Goal: Information Seeking & Learning: Learn about a topic

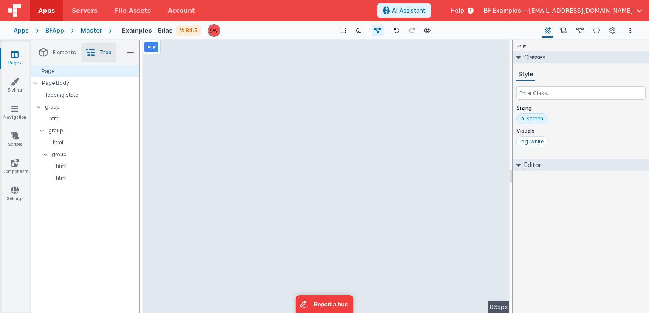
click at [464, 8] on span "Help" at bounding box center [457, 10] width 14 height 8
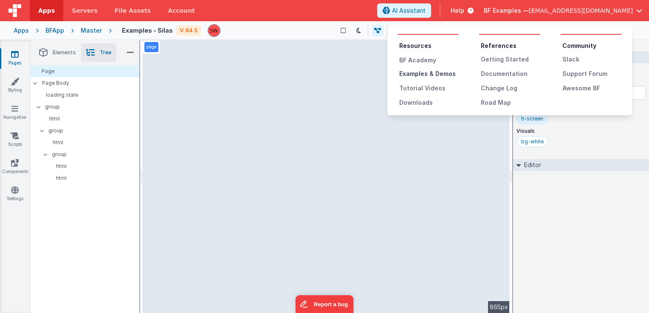
click at [422, 74] on div "Examples & Demos" at bounding box center [428, 74] width 59 height 8
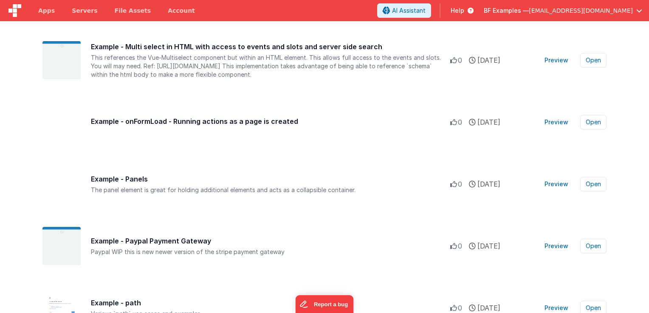
scroll to position [6369, 0]
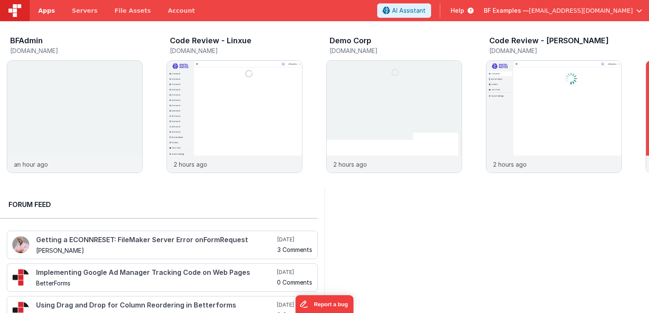
click at [48, 15] on link "Apps" at bounding box center [47, 10] width 34 height 21
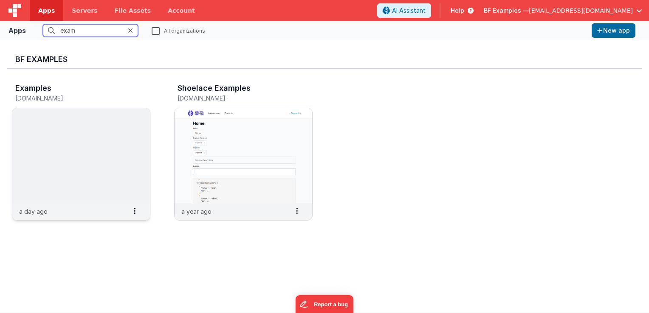
type input "exam"
click at [49, 195] on img at bounding box center [81, 155] width 138 height 95
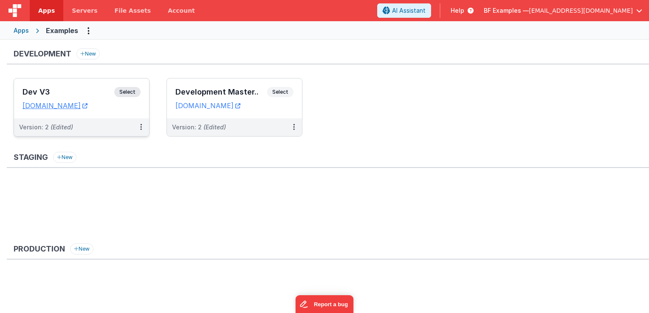
click at [130, 92] on span "Select" at bounding box center [127, 92] width 26 height 10
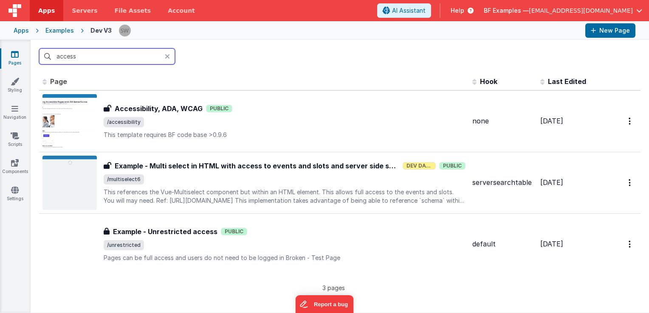
type input "access"
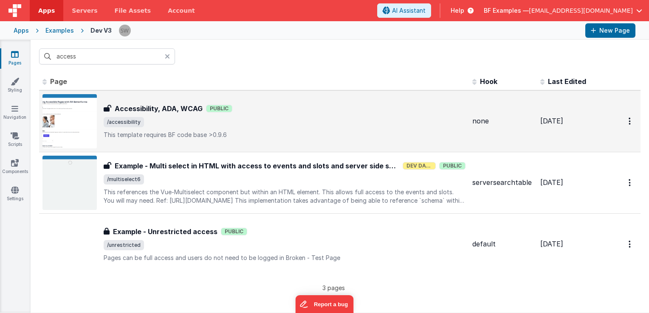
click at [255, 118] on span "/accessibility" at bounding box center [285, 122] width 362 height 10
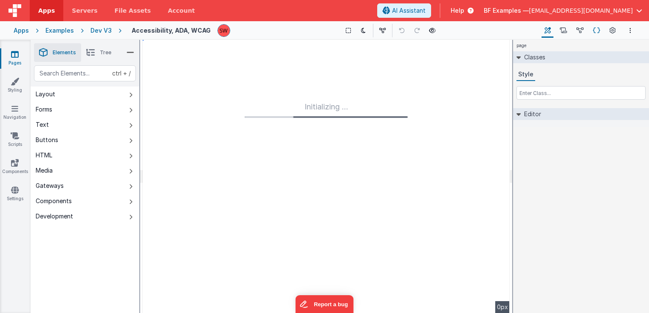
click at [593, 29] on icon at bounding box center [596, 30] width 7 height 9
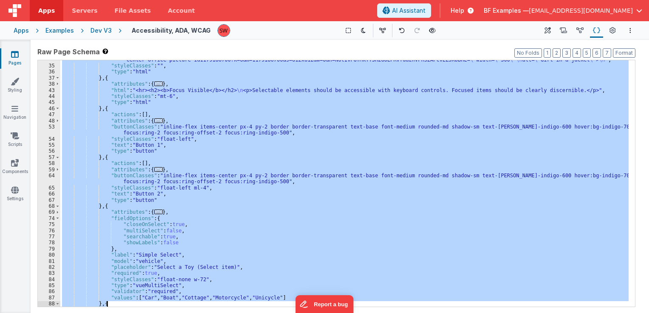
scroll to position [431, 0]
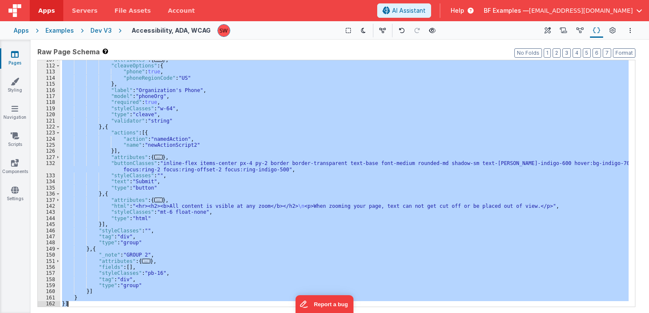
drag, startPoint x: 61, startPoint y: 64, endPoint x: 98, endPoint y: 306, distance: 244.8
click at [98, 306] on div ""attributes" : { ... } , "cleaveOptions" : { "phone" : true , "phoneRegionCode"…" at bounding box center [344, 186] width 568 height 259
click at [98, 31] on div "Dev V3" at bounding box center [100, 30] width 21 height 8
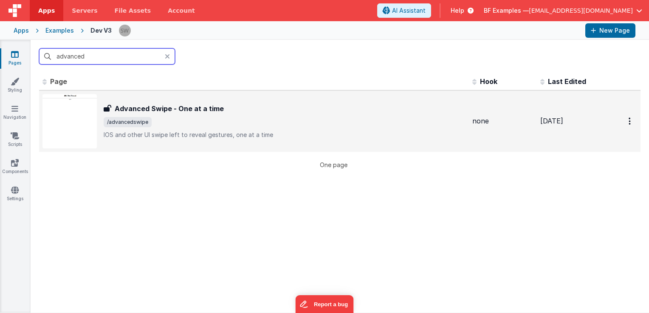
type input "advanced"
click at [279, 134] on p "IOS and other UI swipe left to reveal gestures, one at a time" at bounding box center [285, 135] width 362 height 8
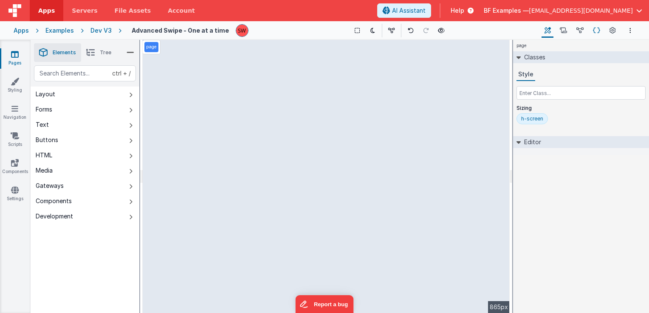
click at [596, 30] on icon at bounding box center [596, 30] width 7 height 9
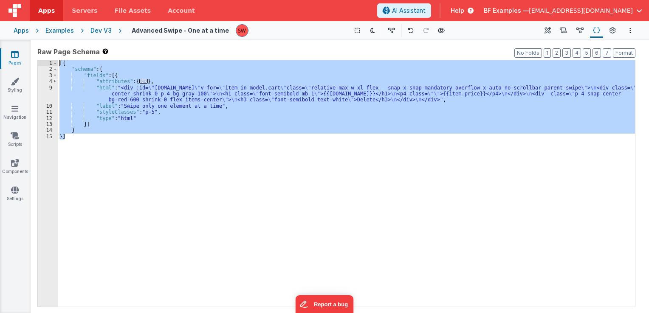
drag, startPoint x: 98, startPoint y: 138, endPoint x: 56, endPoint y: 59, distance: 88.9
click at [56, 59] on div "Format 7 6 5 4 3 2 1 No Folds 1 2 3 4 9 10 11 12 13 14 15 [{ "schema" : { "fiel…" at bounding box center [336, 183] width 598 height 248
click at [99, 34] on div "Dev V3" at bounding box center [100, 30] width 21 height 8
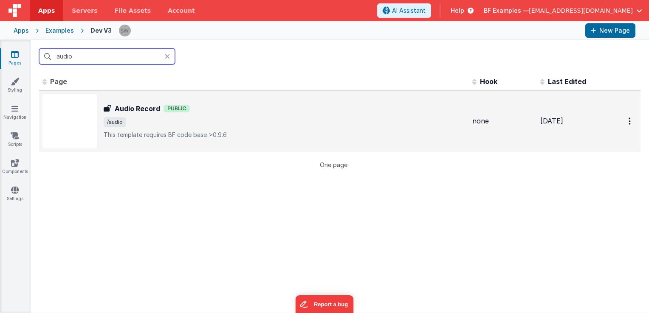
type input "audio"
click at [259, 113] on div "Audio Record Public" at bounding box center [285, 109] width 362 height 10
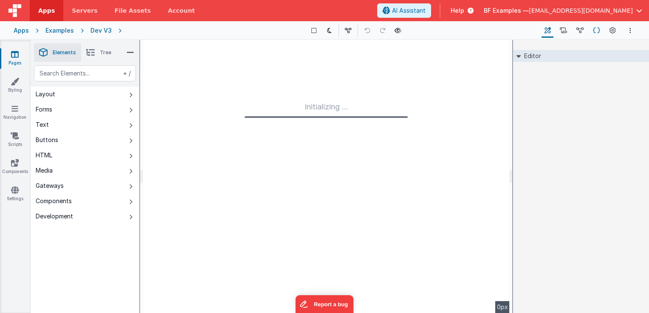
click at [594, 35] on button "Schema" at bounding box center [596, 30] width 13 height 14
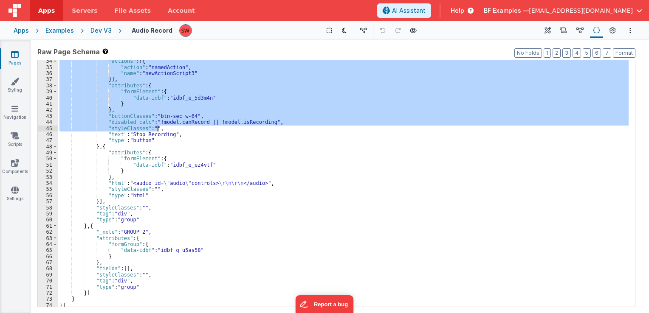
scroll to position [206, 0]
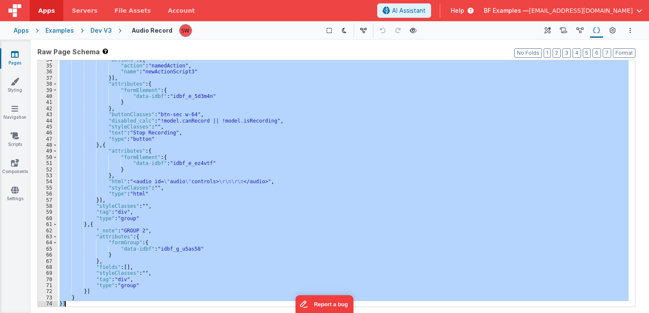
drag, startPoint x: 58, startPoint y: 62, endPoint x: 76, endPoint y: 307, distance: 244.8
click at [76, 307] on div ""actions" : [{ "action" : "namedAction" , "name" : "newActionScript3" }] , "att…" at bounding box center [343, 186] width 571 height 259
click at [101, 28] on div "Dev V3" at bounding box center [100, 30] width 21 height 8
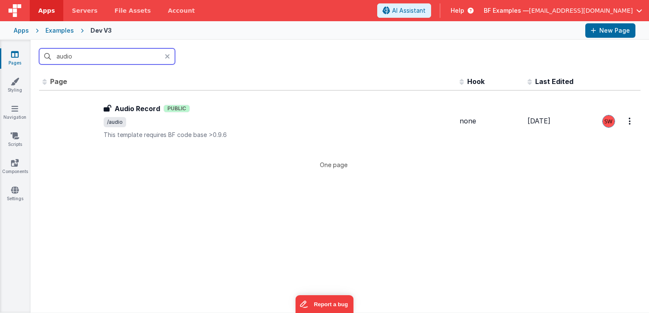
click at [121, 54] on input "audio" at bounding box center [107, 56] width 136 height 16
click at [121, 56] on input "audio" at bounding box center [107, 56] width 136 height 16
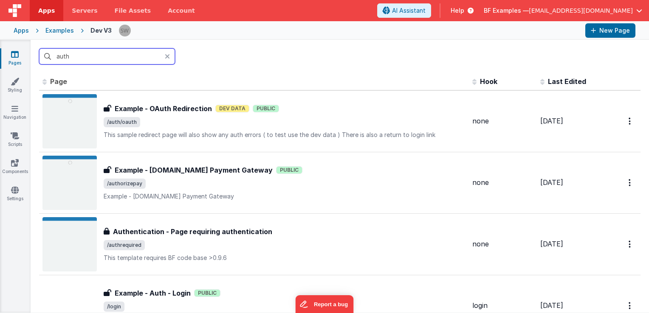
type input "auth"
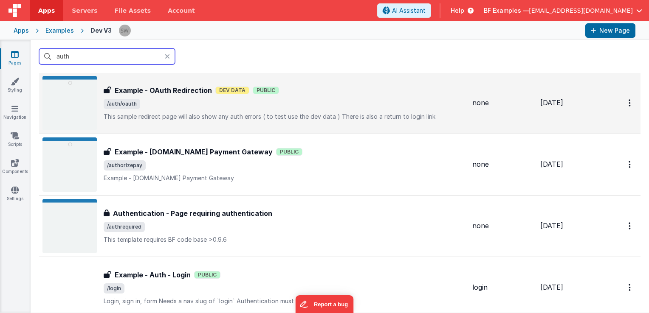
scroll to position [42, 0]
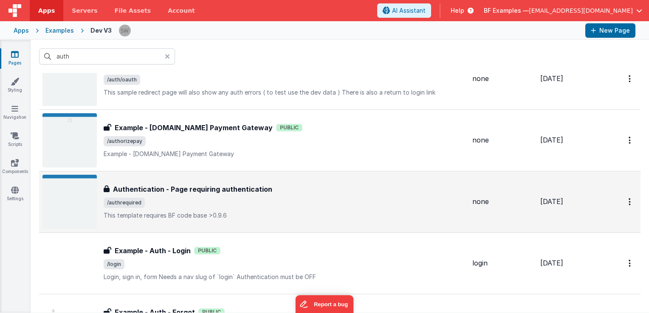
click at [270, 189] on div "Authentication - Page requiring authentication" at bounding box center [285, 189] width 362 height 10
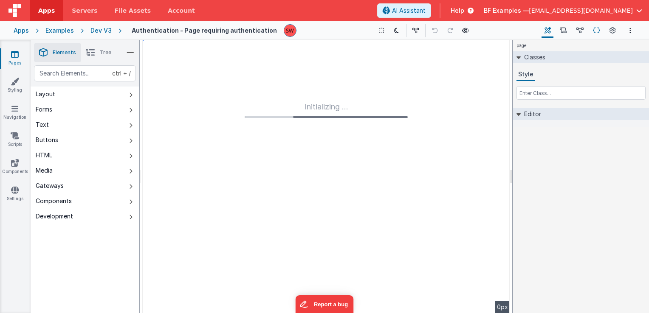
click at [595, 33] on icon at bounding box center [596, 30] width 7 height 9
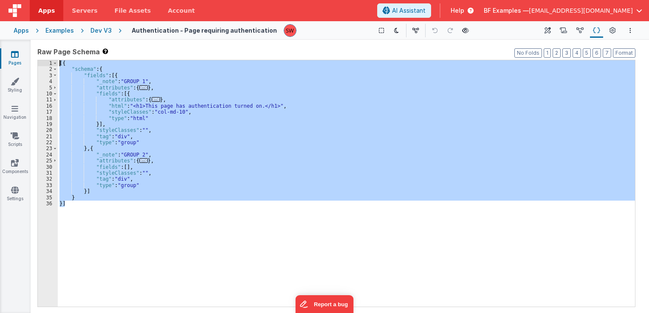
drag, startPoint x: 100, startPoint y: 208, endPoint x: 59, endPoint y: 62, distance: 152.3
click at [59, 62] on div "[{ "schema" : { "fields" : [{ "_note" : "GROUP 1" , "attributes" : { ... } , "f…" at bounding box center [346, 189] width 577 height 259
click at [158, 111] on div "[{ "schema" : { "fields" : [{ "_note" : "GROUP 1" , "attributes" : { ... } , "f…" at bounding box center [346, 183] width 577 height 247
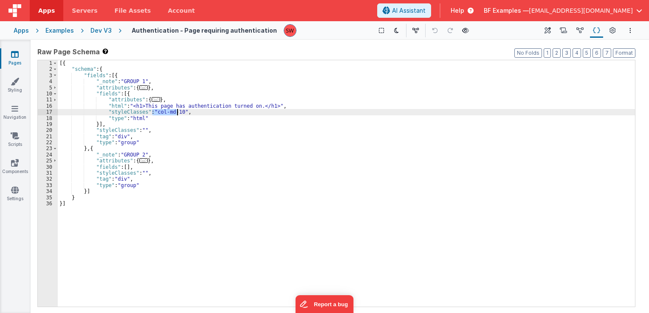
drag, startPoint x: 151, startPoint y: 113, endPoint x: 177, endPoint y: 113, distance: 26.3
click at [177, 113] on div "[{ "schema" : { "fields" : [{ "_note" : "GROUP 1" , "attributes" : { ... } , "f…" at bounding box center [346, 189] width 577 height 259
click at [100, 31] on div "Dev V3" at bounding box center [100, 30] width 21 height 8
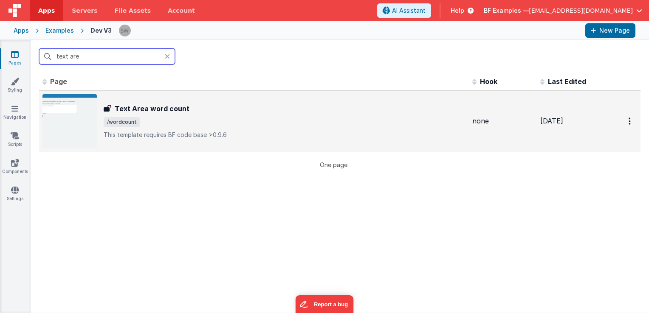
type input "text are"
click at [204, 116] on div "Text Area word count Text Area word count /wordcount This template requires BF …" at bounding box center [285, 122] width 362 height 36
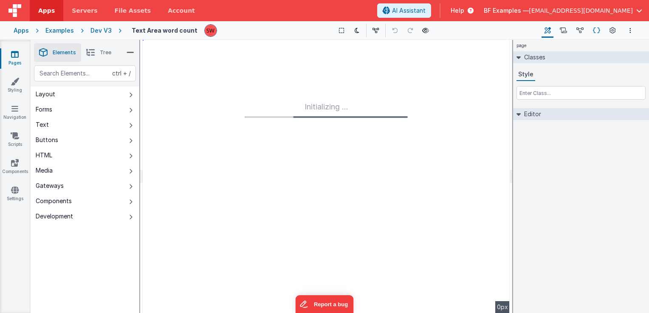
click at [596, 32] on icon at bounding box center [596, 30] width 7 height 9
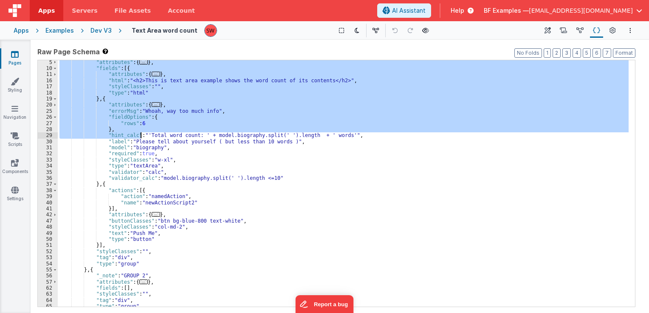
scroll to position [46, 0]
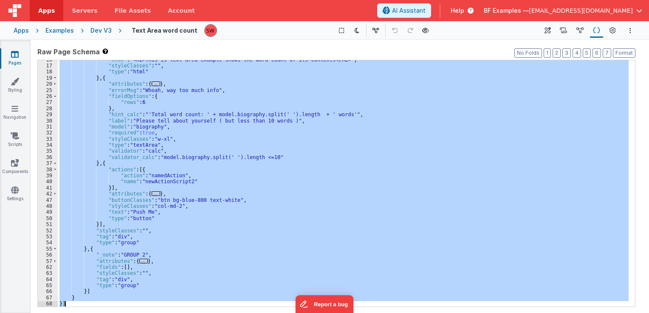
drag, startPoint x: 58, startPoint y: 65, endPoint x: 76, endPoint y: 307, distance: 242.3
click at [76, 307] on div ""html" : "<h2>This is text area example shows the word count of its contents</h…" at bounding box center [343, 186] width 571 height 259
click at [138, 205] on div ""html" : "<h2>This is text area example shows the word count of its contents</h…" at bounding box center [343, 183] width 571 height 247
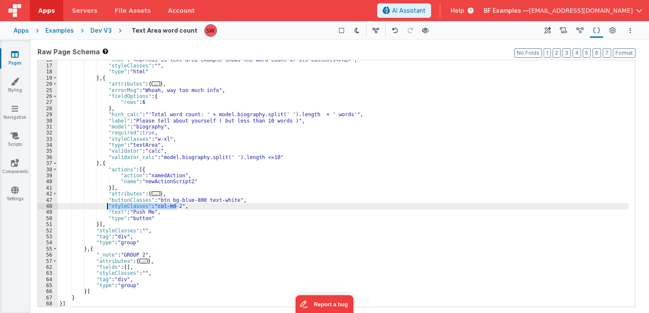
drag, startPoint x: 176, startPoint y: 207, endPoint x: 107, endPoint y: 207, distance: 69.2
click at [107, 207] on div ""html" : "<h2>This is text area example shows the word count of its contents</h…" at bounding box center [343, 186] width 571 height 259
click at [163, 200] on div ""html" : "<h2>This is text area example shows the word count of its contents</h…" at bounding box center [343, 186] width 571 height 259
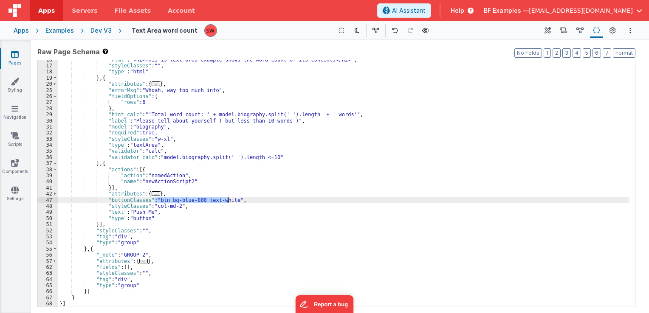
drag, startPoint x: 155, startPoint y: 199, endPoint x: 228, endPoint y: 199, distance: 73.0
click at [228, 199] on div ""html" : "<h2>This is text area example shows the word count of its contents</h…" at bounding box center [343, 186] width 571 height 259
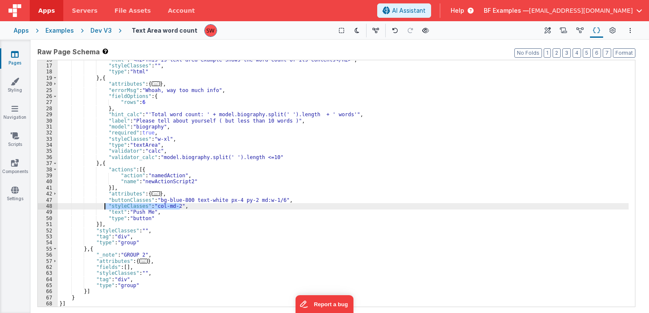
drag, startPoint x: 179, startPoint y: 206, endPoint x: 105, endPoint y: 207, distance: 74.3
click at [105, 207] on div ""html" : "<h2>This is text area example shows the word count of its contents</h…" at bounding box center [343, 186] width 571 height 259
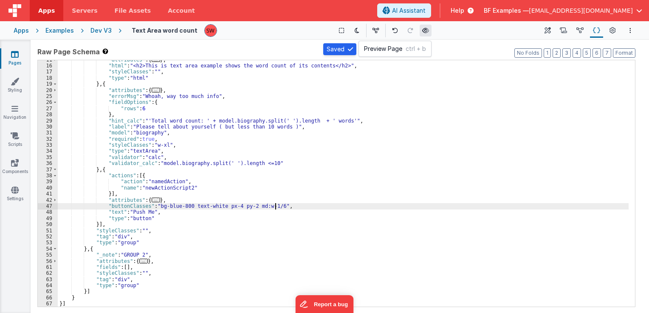
click at [422, 33] on icon at bounding box center [425, 31] width 7 height 6
click at [105, 32] on div "Dev V3" at bounding box center [100, 30] width 21 height 8
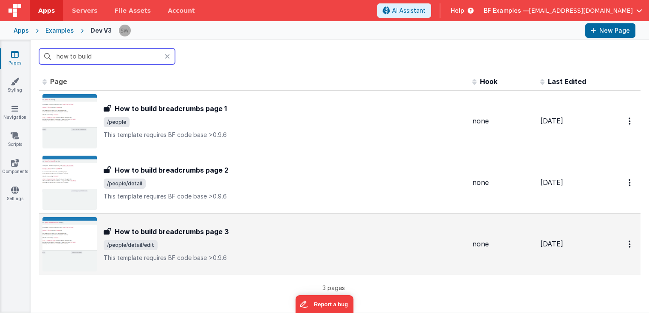
type input "how to build"
click at [296, 251] on div "How to build breadcrumbs page 3 How to build breadcrumbs page 3 /people/detail/…" at bounding box center [285, 245] width 362 height 36
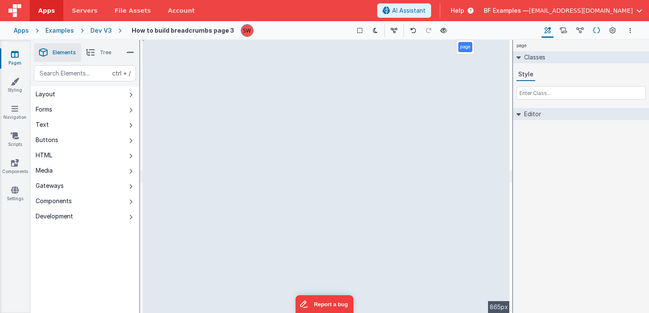
click at [598, 31] on icon at bounding box center [596, 30] width 7 height 9
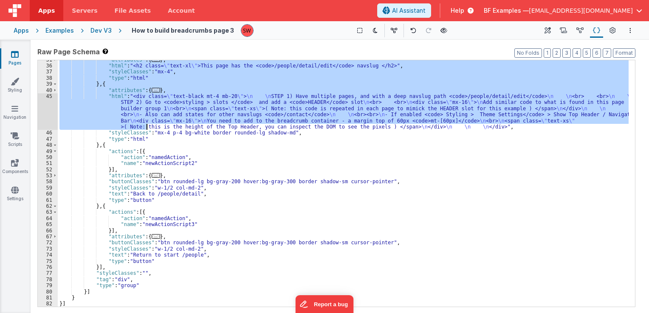
scroll to position [169, 0]
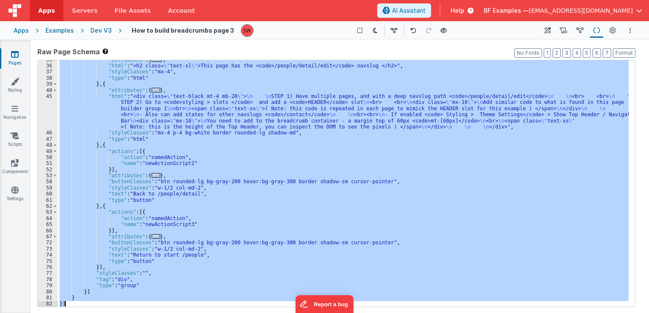
drag, startPoint x: 58, startPoint y: 64, endPoint x: 99, endPoint y: 304, distance: 243.8
click at [99, 304] on div ""attributes" : { ... } , "html" : "<h2 class= \" text-xl \" >This page has the …" at bounding box center [343, 186] width 571 height 259
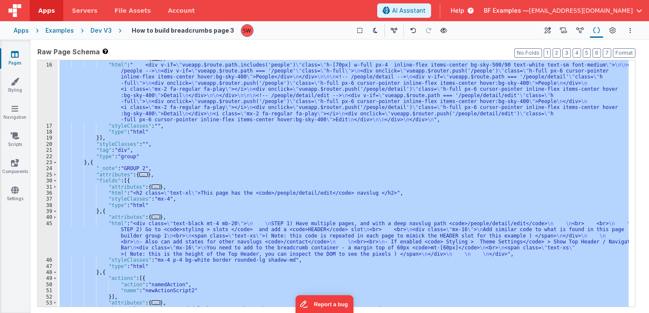
scroll to position [0, 0]
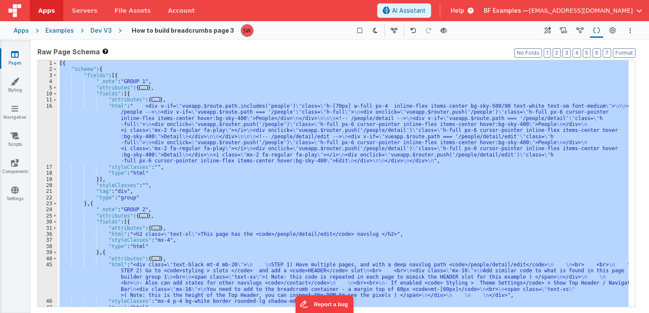
click at [208, 146] on div "[{ "schema" : { "fields" : [{ "_note" : "GROUP 1" , "attributes" : { ... } , "f…" at bounding box center [343, 183] width 571 height 247
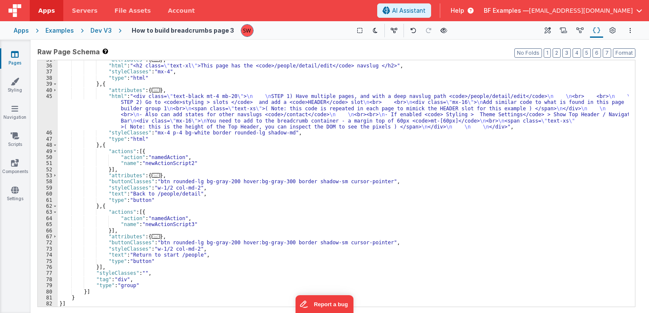
scroll to position [169, 0]
click at [151, 189] on div ""attributes" : { ... } , "html" : "<h2 class= \" text-xl \" >This page has the …" at bounding box center [343, 186] width 571 height 259
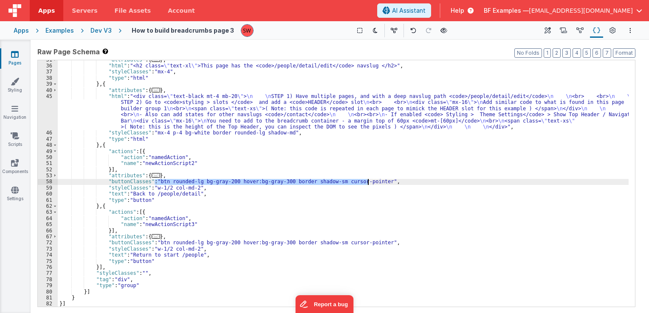
drag, startPoint x: 154, startPoint y: 183, endPoint x: 367, endPoint y: 184, distance: 213.2
click at [367, 184] on div ""attributes" : { ... } , "html" : "<h2 class= \" text-xl \" >This page has the …" at bounding box center [343, 186] width 571 height 259
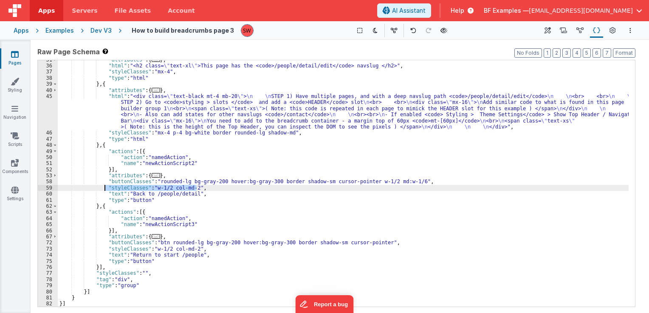
drag, startPoint x: 197, startPoint y: 189, endPoint x: 104, endPoint y: 187, distance: 93.0
click at [104, 187] on div ""attributes" : { ... } , "html" : "<h2 class= \" text-xl \" >This page has the …" at bounding box center [343, 186] width 571 height 259
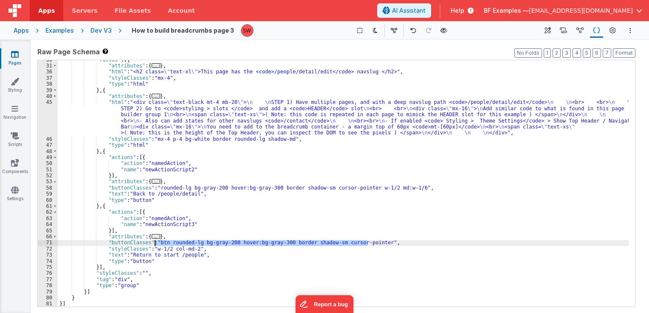
drag, startPoint x: 366, startPoint y: 243, endPoint x: 155, endPoint y: 245, distance: 211.9
click at [155, 245] on div ""fields" : [{ "attributes" : { ... } , "html" : "<h2 class= \" text-xl \" >This…" at bounding box center [343, 186] width 571 height 259
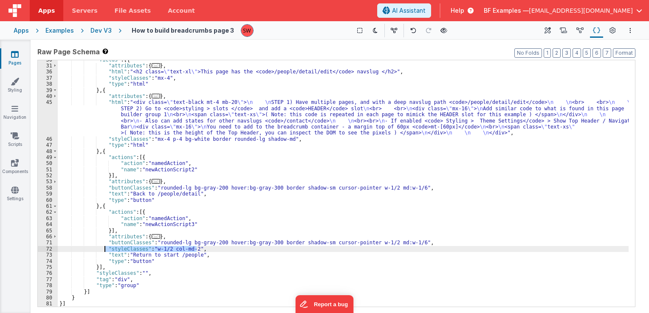
drag, startPoint x: 196, startPoint y: 249, endPoint x: 105, endPoint y: 249, distance: 90.9
click at [105, 249] on div ""fields" : [{ "attributes" : { ... } , "html" : "<h2 class= \" text-xl \" >This…" at bounding box center [343, 186] width 571 height 259
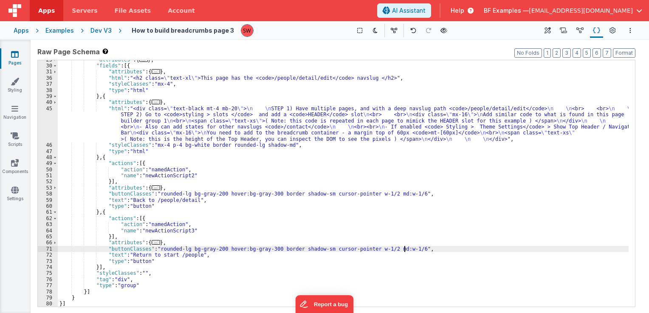
scroll to position [156, 0]
click at [442, 30] on icon at bounding box center [443, 31] width 7 height 6
click at [100, 31] on div "Dev V3" at bounding box center [100, 30] width 21 height 8
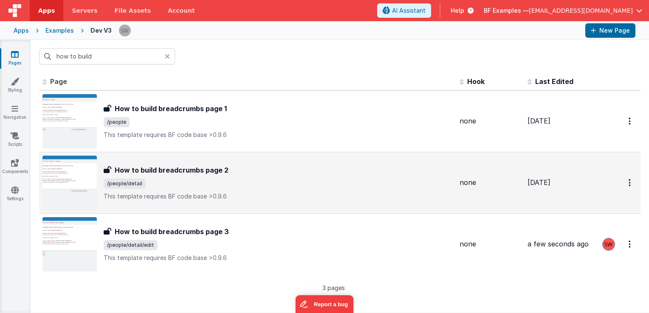
click at [205, 168] on h3 "How to build breadcrumbs page 2" at bounding box center [172, 170] width 114 height 10
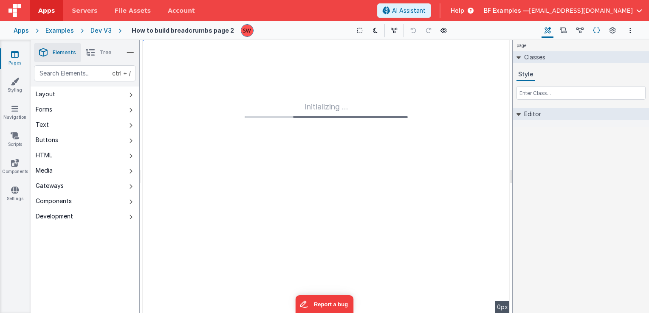
click at [594, 31] on icon at bounding box center [596, 30] width 7 height 9
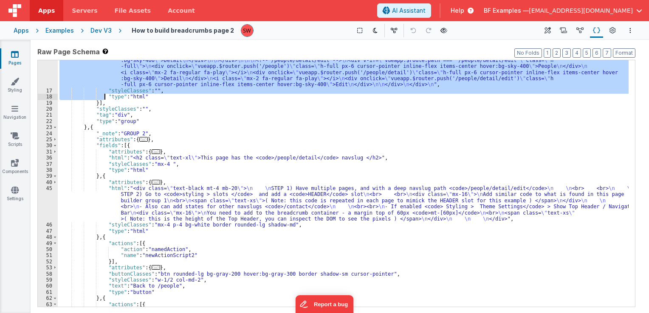
scroll to position [169, 0]
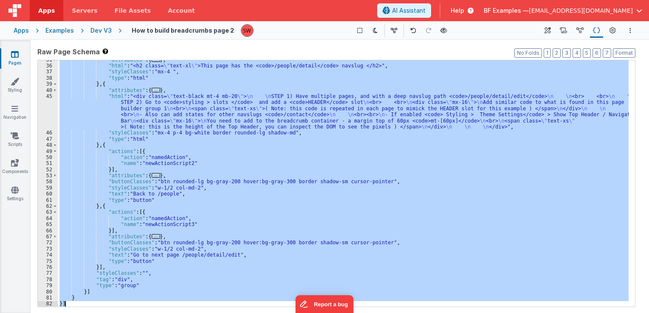
drag, startPoint x: 58, startPoint y: 62, endPoint x: 85, endPoint y: 300, distance: 239.7
click at [85, 302] on div ""attributes" : { ... } , "html" : "<h2 class= \" text-xl \" >This page has the …" at bounding box center [343, 186] width 571 height 259
click at [197, 249] on div ""attributes" : { ... } , "html" : "<h2 class= \" text-xl \" >This page has the …" at bounding box center [343, 183] width 571 height 247
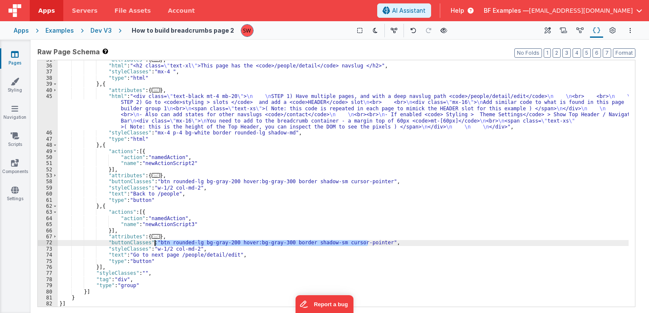
drag, startPoint x: 369, startPoint y: 243, endPoint x: 155, endPoint y: 242, distance: 213.6
click at [155, 242] on div ""attributes" : { ... } , "html" : "<h2 class= \" text-xl \" >This page has the …" at bounding box center [343, 186] width 571 height 259
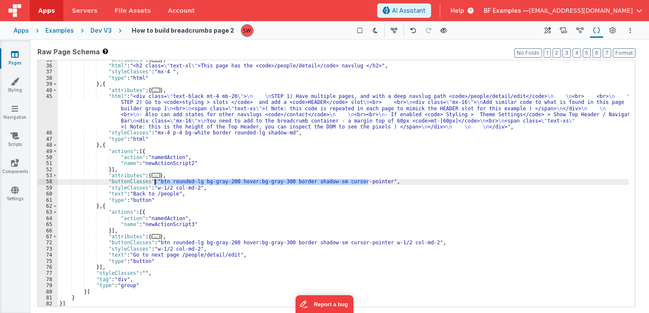
drag, startPoint x: 368, startPoint y: 181, endPoint x: 155, endPoint y: 181, distance: 213.1
click at [155, 181] on div ""attributes" : { ... } , "html" : "<h2 class= \" text-xl \" >This page has the …" at bounding box center [343, 186] width 571 height 259
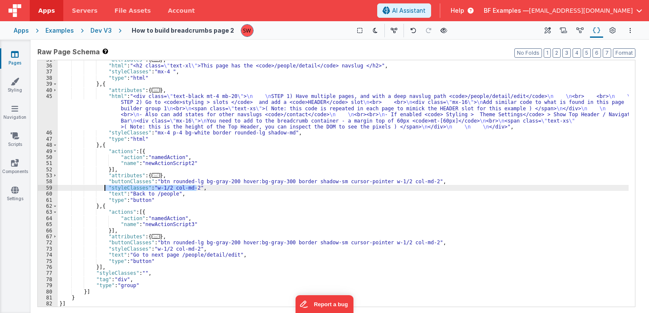
drag, startPoint x: 197, startPoint y: 190, endPoint x: 104, endPoint y: 186, distance: 93.5
click at [104, 186] on div ""attributes" : { ... } , "html" : "<h2 class= \" text-xl \" >This page has the …" at bounding box center [343, 186] width 571 height 259
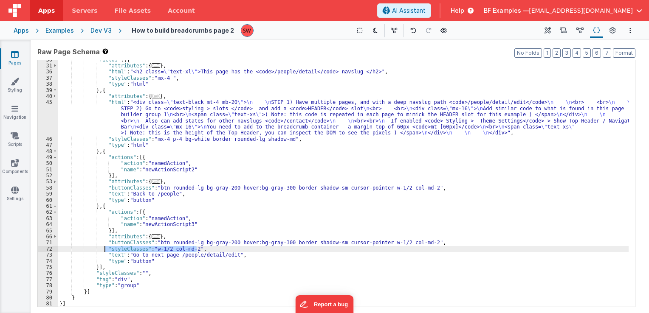
drag, startPoint x: 195, startPoint y: 251, endPoint x: 105, endPoint y: 246, distance: 90.6
click at [105, 246] on div ""fields" : [{ "attributes" : { ... } , "html" : "<h2 class= \" text-xl \" >This…" at bounding box center [343, 186] width 571 height 259
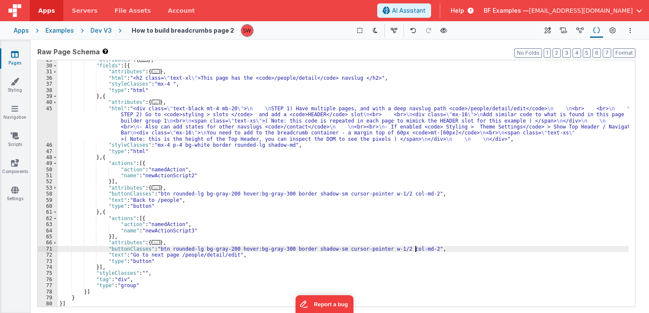
scroll to position [156, 0]
click at [103, 28] on div "Dev V3" at bounding box center [100, 30] width 21 height 8
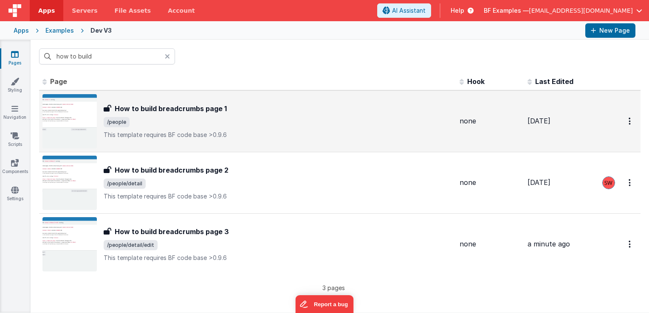
click at [178, 111] on h3 "How to build breadcrumbs page 1" at bounding box center [171, 109] width 112 height 10
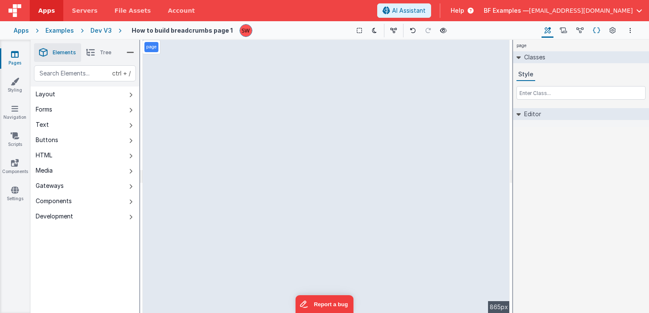
click at [598, 28] on icon at bounding box center [596, 30] width 7 height 9
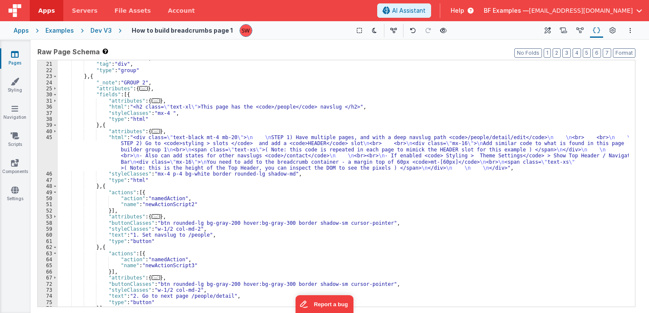
scroll to position [169, 0]
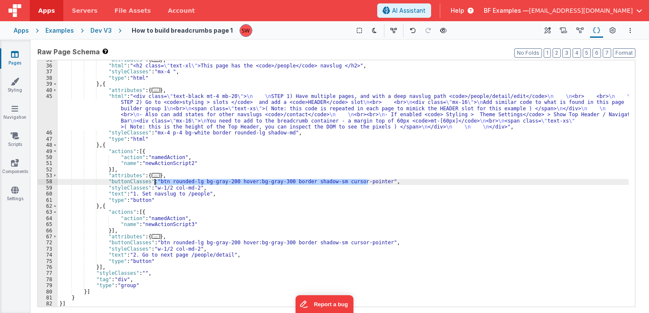
drag, startPoint x: 368, startPoint y: 182, endPoint x: 155, endPoint y: 184, distance: 213.2
click at [155, 184] on div ""attributes" : { ... } , "html" : "<h2 class= \" text-xl \" >This page has the …" at bounding box center [343, 186] width 571 height 259
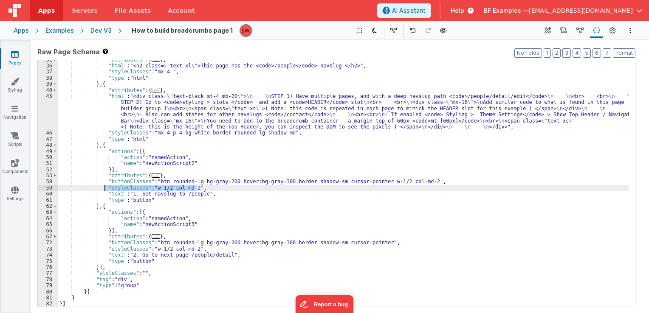
drag, startPoint x: 197, startPoint y: 188, endPoint x: 105, endPoint y: 190, distance: 91.7
click at [105, 190] on div ""attributes" : { ... } , "html" : "<h2 class= \" text-xl \" >This page has the …" at bounding box center [343, 186] width 571 height 259
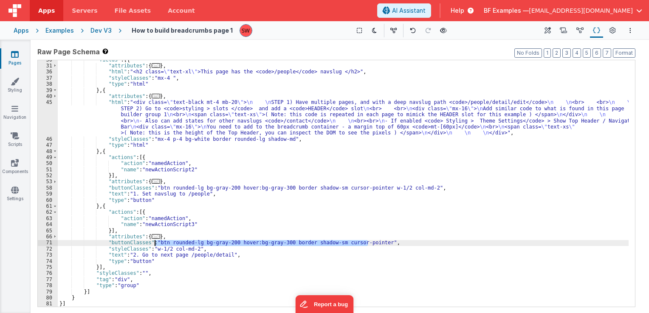
drag, startPoint x: 366, startPoint y: 245, endPoint x: 155, endPoint y: 240, distance: 211.1
click at [155, 240] on div ""fields" : [{ "attributes" : { ... } , "html" : "<h2 class= \" text-xl \" >This…" at bounding box center [343, 186] width 571 height 259
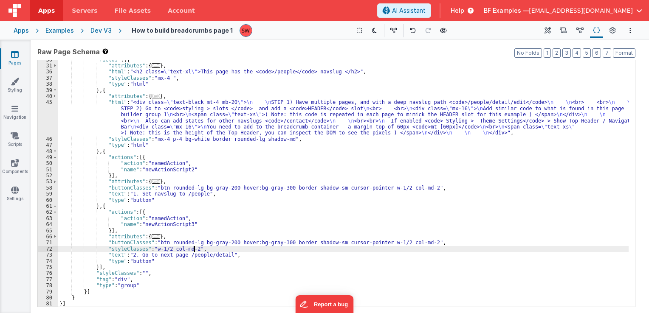
click at [194, 249] on div ""fields" : [{ "attributes" : { ... } , "html" : "<h2 class= \" text-xl \" >This…" at bounding box center [343, 186] width 571 height 259
drag, startPoint x: 197, startPoint y: 249, endPoint x: 104, endPoint y: 247, distance: 93.0
click at [104, 247] on div ""fields" : [{ "attributes" : { ... } , "html" : "<h2 class= \" text-xl \" >This…" at bounding box center [343, 186] width 571 height 259
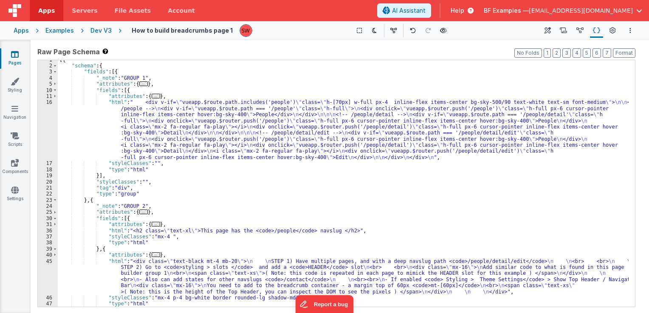
scroll to position [0, 0]
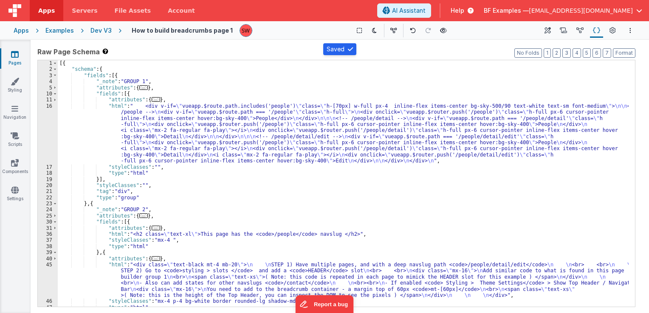
click at [99, 29] on div "Dev V3" at bounding box center [100, 30] width 21 height 8
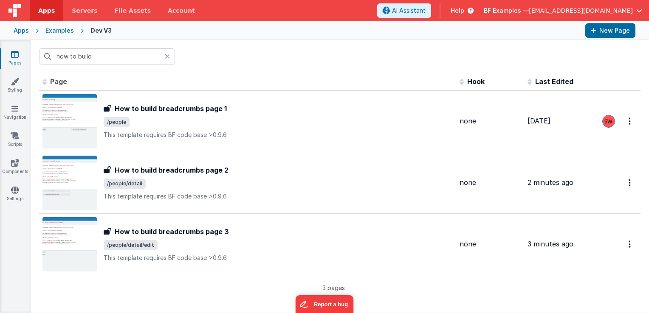
click at [170, 53] on div at bounding box center [170, 56] width 10 height 16
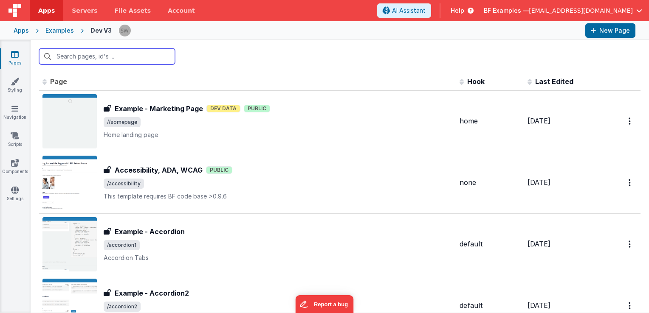
click at [133, 52] on input "text" at bounding box center [107, 56] width 136 height 16
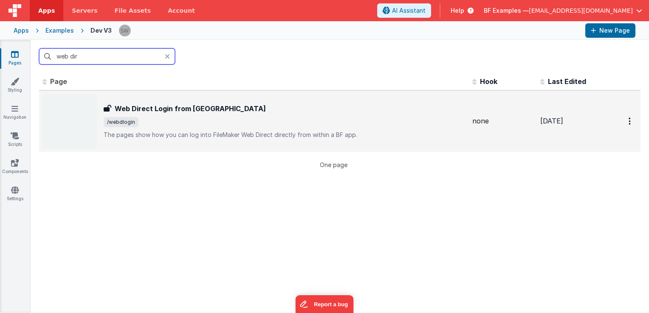
type input "web dir"
click at [211, 108] on div "Web Direct Login from [GEOGRAPHIC_DATA]" at bounding box center [285, 109] width 362 height 10
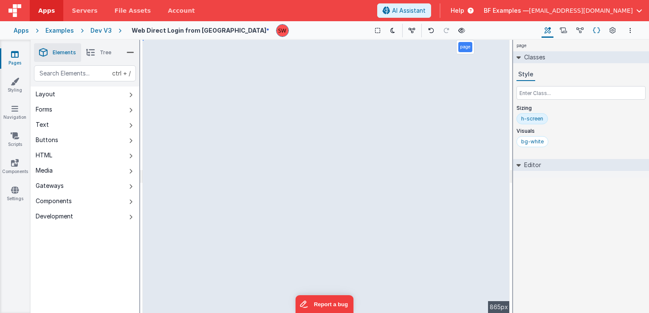
click at [593, 32] on icon at bounding box center [596, 30] width 7 height 9
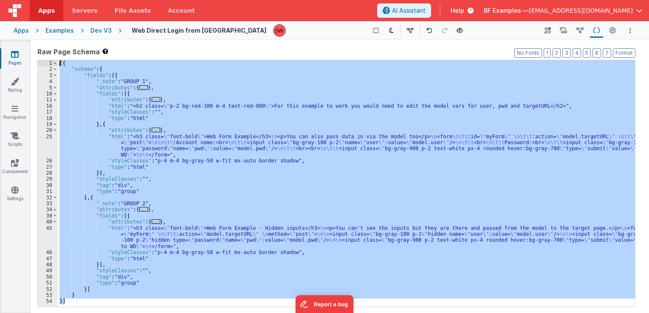
drag, startPoint x: 84, startPoint y: 306, endPoint x: 58, endPoint y: 65, distance: 242.6
click at [58, 65] on div "[{ "schema" : { "fields" : [{ "_note" : "GROUP 1" , "attributes" : { ... } , "f…" at bounding box center [346, 189] width 577 height 259
click at [102, 32] on div "Dev V3" at bounding box center [100, 30] width 21 height 8
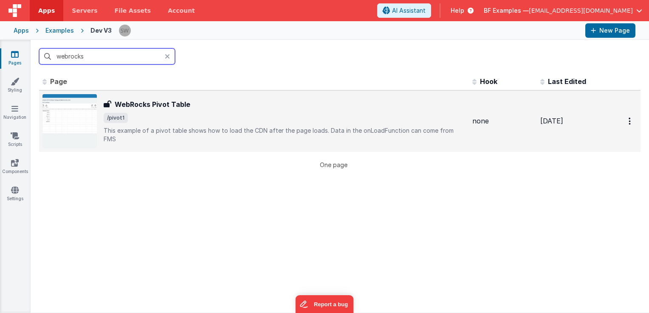
type input "webrocks"
click at [208, 120] on span "/pivot1" at bounding box center [285, 118] width 362 height 10
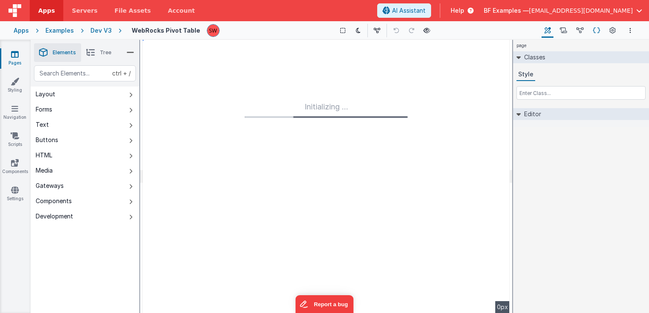
click at [596, 31] on icon at bounding box center [596, 30] width 7 height 9
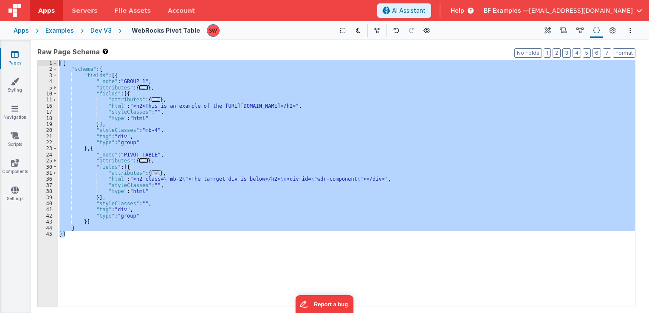
drag, startPoint x: 117, startPoint y: 234, endPoint x: 58, endPoint y: 64, distance: 180.1
click at [58, 64] on div "[{ "schema" : { "fields" : [{ "_note" : "GROUP 1" , "attributes" : { ... } , "f…" at bounding box center [346, 189] width 577 height 259
click at [95, 32] on div "Dev V3" at bounding box center [100, 30] width 21 height 8
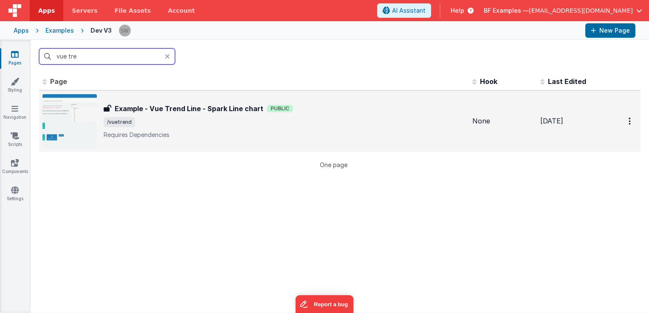
type input "vue tre"
click at [338, 118] on span "/vuetrend" at bounding box center [285, 122] width 362 height 10
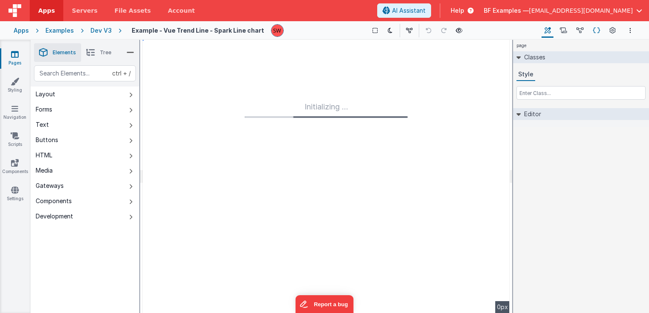
click at [598, 29] on icon at bounding box center [596, 30] width 7 height 9
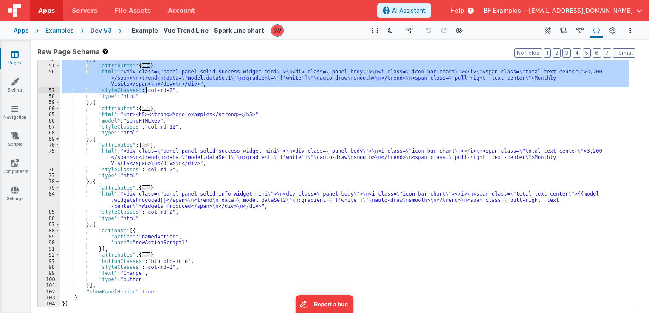
scroll to position [193, 0]
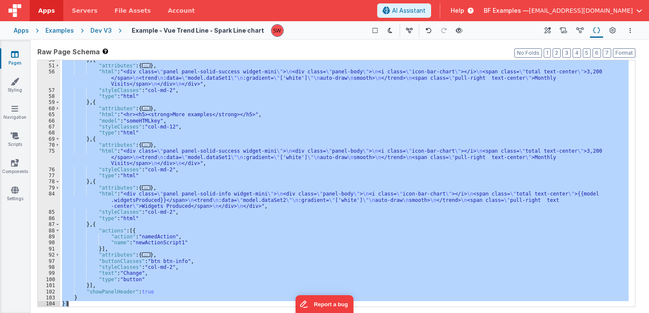
drag, startPoint x: 61, startPoint y: 65, endPoint x: 70, endPoint y: 305, distance: 240.9
click at [70, 305] on div "} , { "attributes" : { ... } , "html" : "<div class= \" panel panel-solid-succe…" at bounding box center [344, 186] width 568 height 259
click at [315, 67] on div "} , { "attributes" : { ... } , "html" : "<div class= \" panel panel-solid-succe…" at bounding box center [344, 183] width 568 height 247
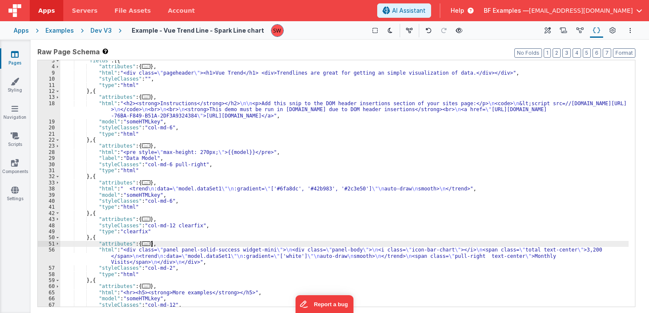
scroll to position [0, 0]
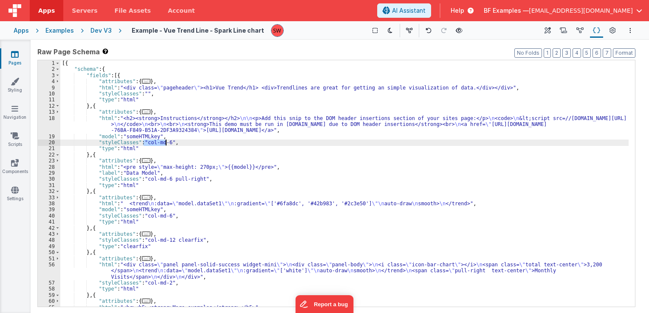
drag, startPoint x: 142, startPoint y: 141, endPoint x: 165, endPoint y: 142, distance: 22.9
click at [165, 142] on div "[{ "schema" : { "fields" : [{ "attributes" : { ... } , "html" : "<div class= \"…" at bounding box center [344, 189] width 568 height 259
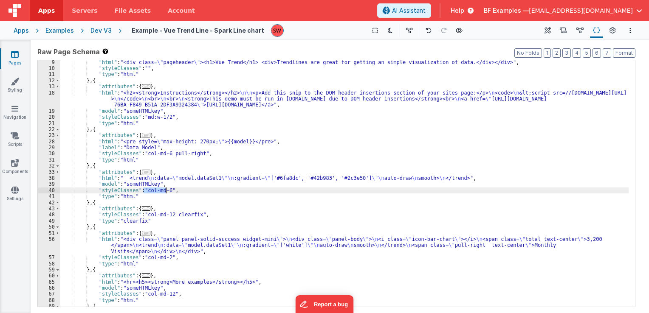
drag, startPoint x: 143, startPoint y: 191, endPoint x: 167, endPoint y: 191, distance: 24.2
click at [167, 191] on div ""html" : "<div class= \" pageheader \" ><h1>Vue Trend</h1> <div>Trendlines are …" at bounding box center [344, 188] width 568 height 259
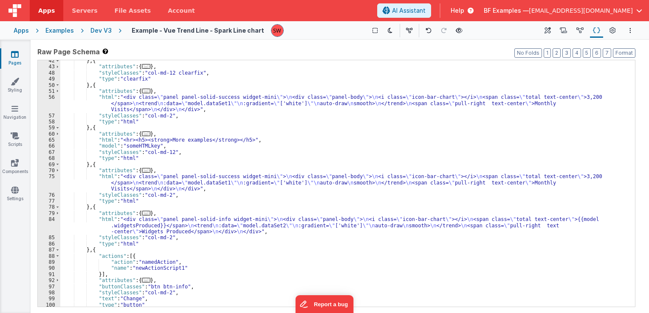
scroll to position [168, 0]
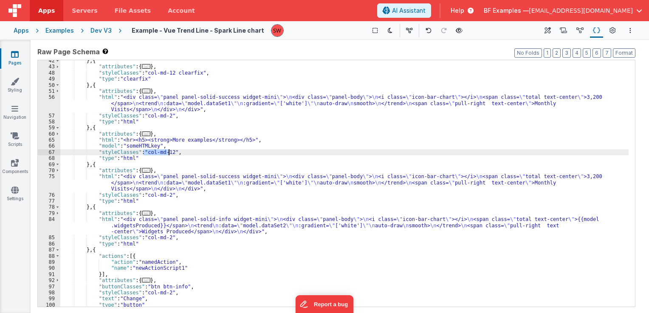
drag, startPoint x: 144, startPoint y: 153, endPoint x: 168, endPoint y: 154, distance: 23.8
click at [168, 154] on div "} , { "attributes" : { ... } , "styleClasses" : "col-md-12 clearfix" , "type" :…" at bounding box center [344, 187] width 568 height 259
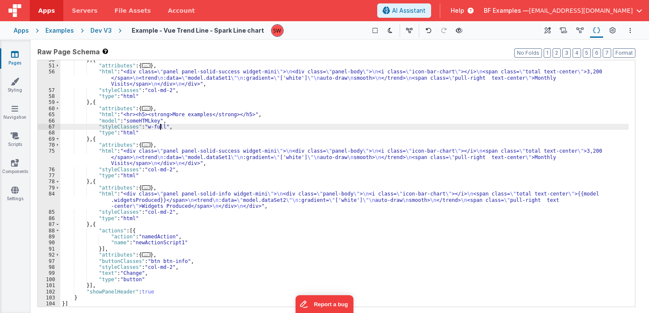
scroll to position [193, 0]
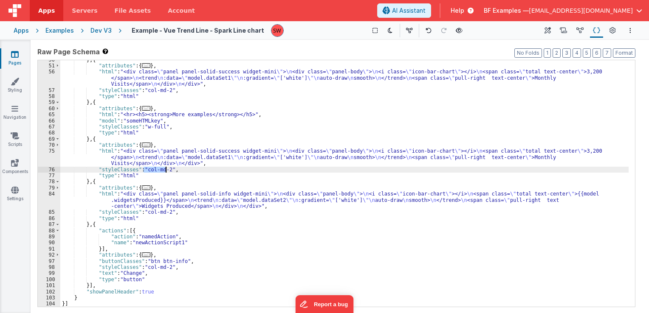
drag, startPoint x: 143, startPoint y: 169, endPoint x: 166, endPoint y: 172, distance: 22.8
click at [166, 172] on div "} , { "attributes" : { ... } , "html" : "<div class= \" panel panel-solid-succe…" at bounding box center [344, 186] width 568 height 259
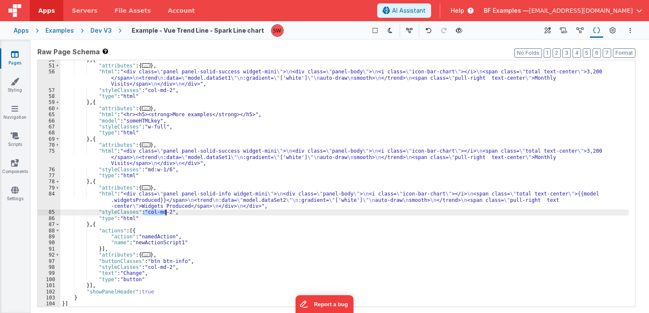
drag, startPoint x: 144, startPoint y: 211, endPoint x: 166, endPoint y: 210, distance: 22.1
click at [166, 210] on div "} , { "attributes" : { ... } , "html" : "<div class= \" panel panel-solid-succe…" at bounding box center [344, 186] width 568 height 259
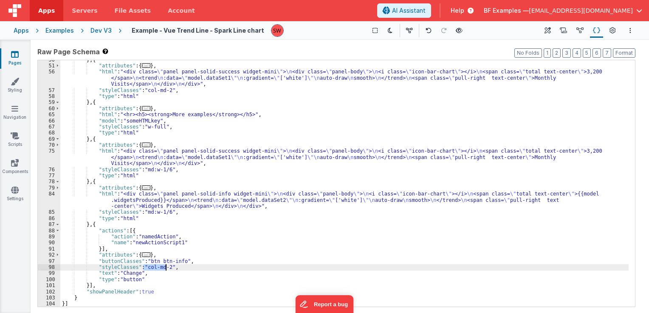
drag, startPoint x: 143, startPoint y: 269, endPoint x: 166, endPoint y: 267, distance: 23.4
click at [166, 267] on div "} , { "attributes" : { ... } , "html" : "<div class= \" panel panel-solid-succe…" at bounding box center [344, 186] width 568 height 259
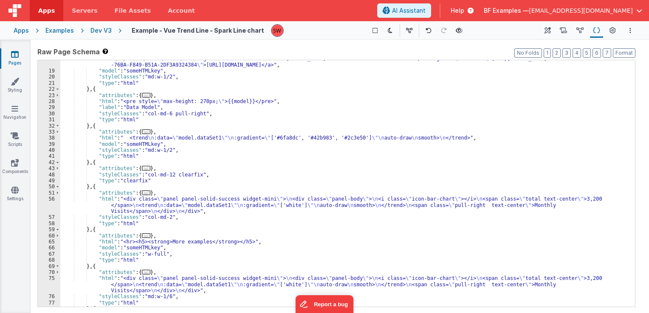
scroll to position [66, 0]
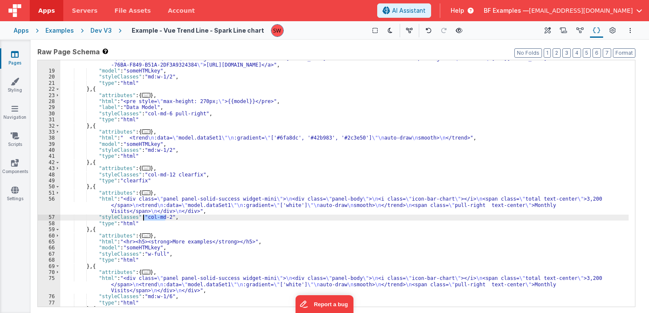
drag, startPoint x: 165, startPoint y: 218, endPoint x: 144, endPoint y: 218, distance: 20.4
click at [144, 218] on div ""html" : "<h2><strong>Instructions</strong></h2> \n\n <p>Add this snip to the D…" at bounding box center [344, 186] width 568 height 272
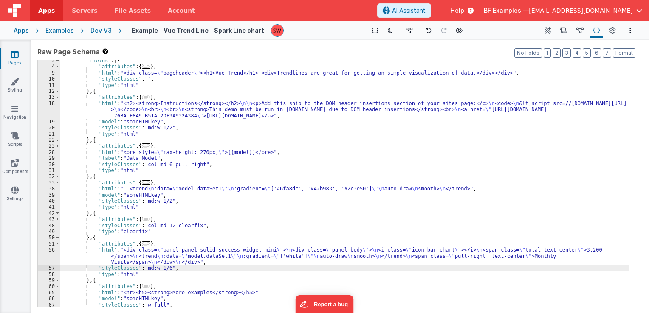
scroll to position [0, 0]
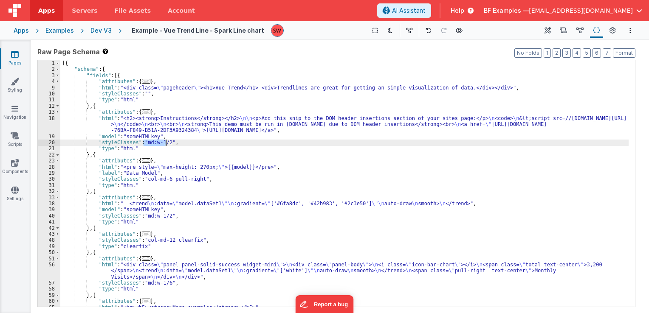
drag, startPoint x: 144, startPoint y: 143, endPoint x: 166, endPoint y: 145, distance: 22.1
click at [166, 145] on div "[{ "schema" : { "fields" : [{ "attributes" : { ... } , "html" : "<div class= \"…" at bounding box center [344, 189] width 568 height 259
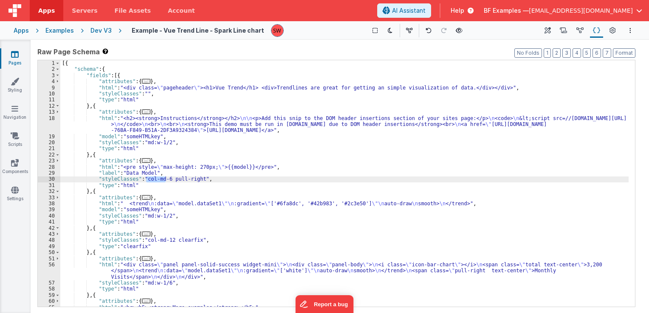
drag, startPoint x: 165, startPoint y: 179, endPoint x: 145, endPoint y: 179, distance: 20.0
click at [145, 179] on div "[{ "schema" : { "fields" : [{ "attributes" : { ... } , "html" : "<div class= \"…" at bounding box center [344, 189] width 568 height 259
click at [165, 181] on div "[{ "schema" : { "fields" : [{ "attributes" : { ... } , "html" : "<div class= \"…" at bounding box center [344, 183] width 568 height 247
drag, startPoint x: 165, startPoint y: 181, endPoint x: 145, endPoint y: 180, distance: 20.0
click at [145, 180] on div "[{ "schema" : { "fields" : [{ "attributes" : { ... } , "html" : "<div class= \"…" at bounding box center [344, 189] width 568 height 259
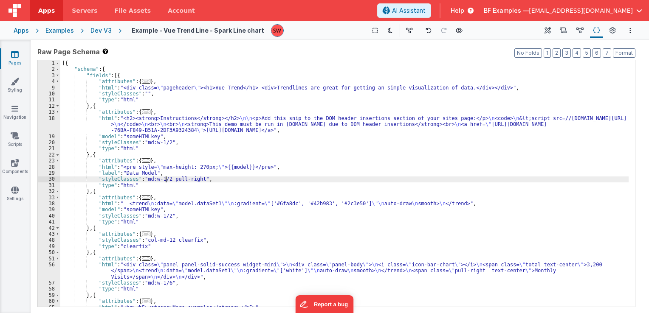
scroll to position [25, 0]
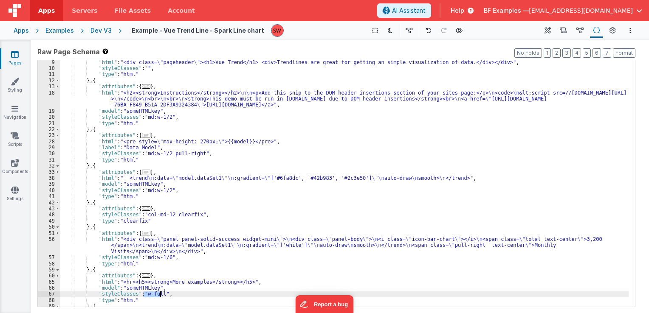
drag, startPoint x: 143, startPoint y: 293, endPoint x: 160, endPoint y: 294, distance: 17.1
click at [160, 294] on div ""html" : "<div class= \" pageheader \" ><h1>Vue Trend</h1> <div>Trendlines are …" at bounding box center [344, 188] width 568 height 259
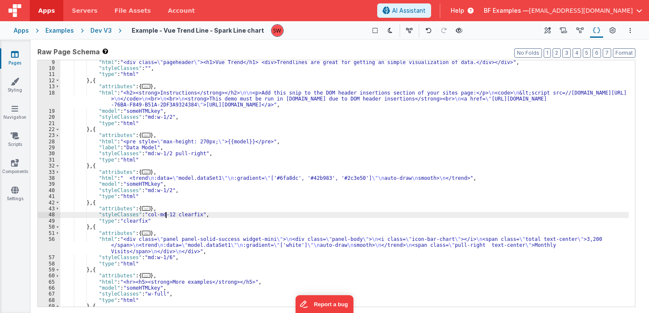
click at [166, 216] on div ""html" : "<div class= \" pageheader \" ><h1>Vue Trend</h1> <div>Trendlines are …" at bounding box center [344, 188] width 568 height 259
drag, startPoint x: 168, startPoint y: 216, endPoint x: 144, endPoint y: 214, distance: 23.8
click at [144, 214] on div ""html" : "<div class= \" pageheader \" ><h1>Vue Trend</h1> <div>Trendlines are …" at bounding box center [344, 188] width 568 height 259
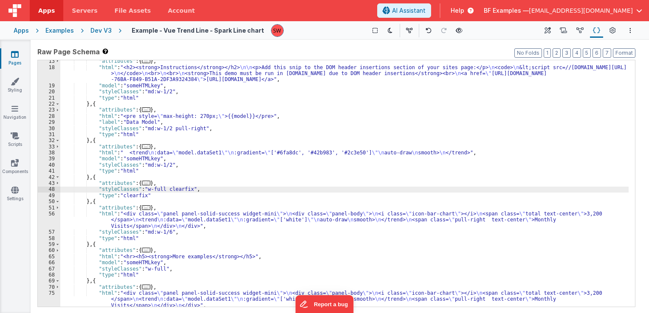
click at [191, 128] on div ""attributes" : { ... } , "html" : "<h2><strong>Instructions</strong></h2> \n\n …" at bounding box center [344, 187] width 568 height 259
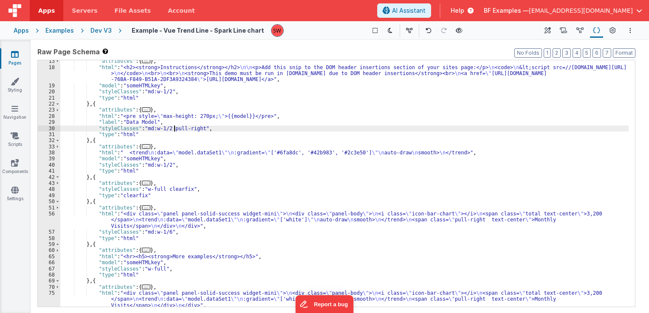
click at [175, 127] on div ""attributes" : { ... } , "html" : "<h2><strong>Instructions</strong></h2> \n\n …" at bounding box center [344, 187] width 568 height 259
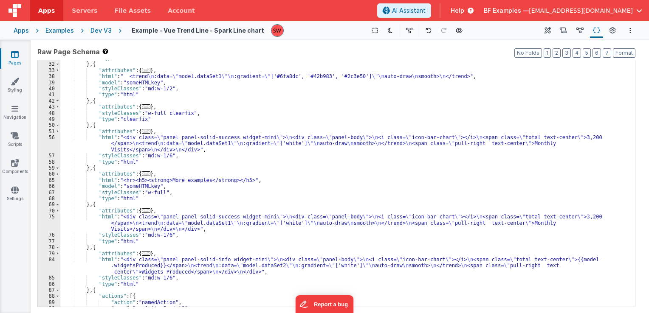
scroll to position [127, 0]
click at [173, 113] on div ""type" : "html" } , { "attributes" : { ... } , "html" : " <trend \n :data= \" m…" at bounding box center [344, 184] width 568 height 259
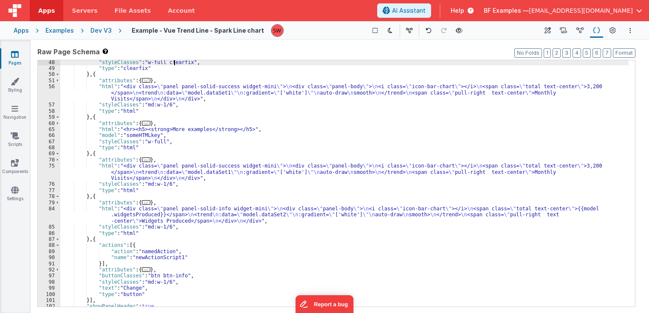
scroll to position [193, 0]
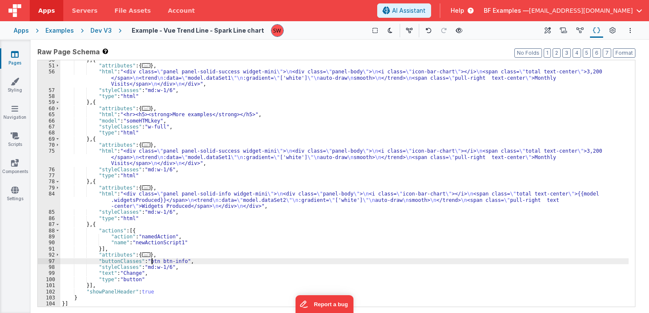
click at [152, 261] on div "} , { "attributes" : { ... } , "html" : "<div class= \" panel panel-solid-succe…" at bounding box center [344, 186] width 568 height 259
click at [173, 260] on div "} , { "attributes" : { ... } , "html" : "<div class= \" panel panel-solid-succe…" at bounding box center [344, 186] width 568 height 259
click at [177, 261] on div "} , { "attributes" : { ... } , "html" : "<div class= \" panel panel-solid-succe…" at bounding box center [344, 186] width 568 height 259
click at [179, 262] on div "} , { "attributes" : { ... } , "html" : "<div class= \" panel panel-solid-succe…" at bounding box center [344, 186] width 568 height 259
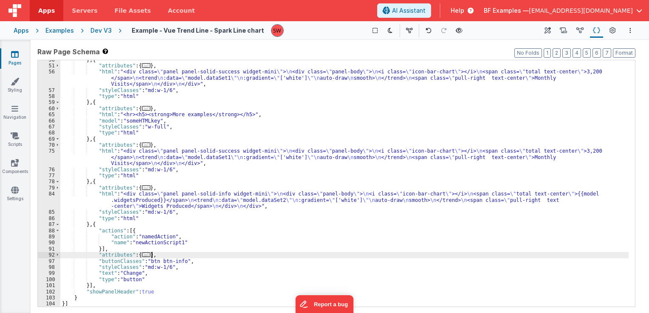
drag, startPoint x: 179, startPoint y: 258, endPoint x: 175, endPoint y: 259, distance: 4.7
click at [175, 259] on div "} , { "attributes" : { ... } , "html" : "<div class= \" panel panel-solid-succe…" at bounding box center [344, 186] width 568 height 259
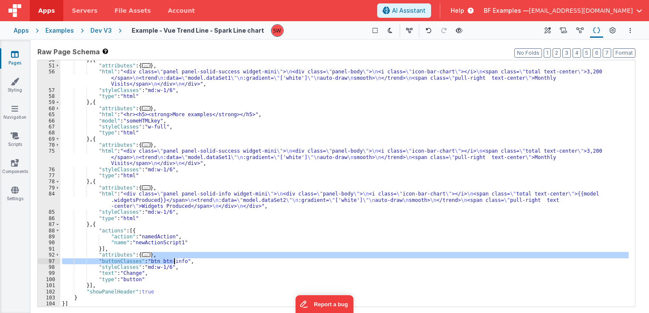
click at [178, 264] on div "} , { "attributes" : { ... } , "html" : "<div class= \" panel panel-solid-succe…" at bounding box center [344, 186] width 568 height 259
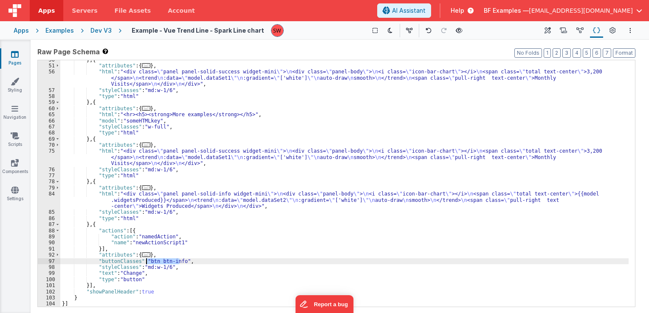
drag, startPoint x: 179, startPoint y: 262, endPoint x: 147, endPoint y: 264, distance: 32.3
click at [147, 264] on div "} , { "attributes" : { ... } , "html" : "<div class= \" panel panel-solid-succe…" at bounding box center [344, 186] width 568 height 259
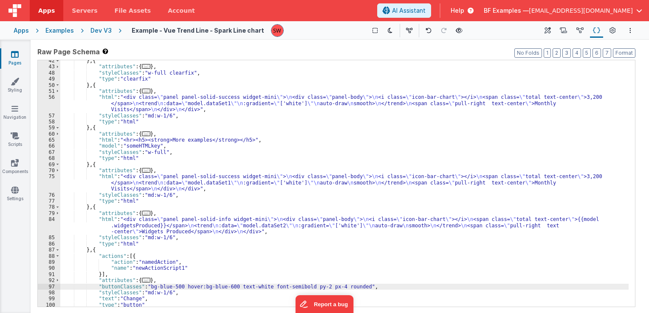
click at [205, 253] on div "} , { "attributes" : { ... } , "styleClasses" : "w-full clearfix" , "type" : "c…" at bounding box center [344, 187] width 568 height 259
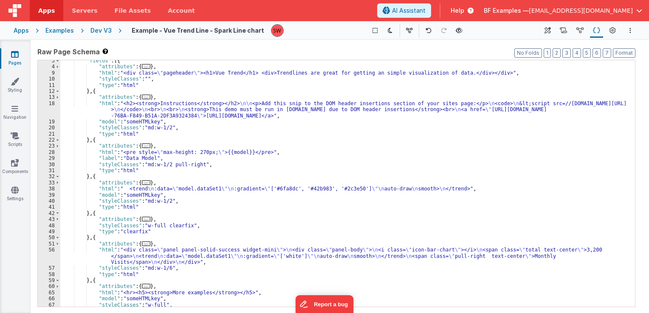
scroll to position [0, 0]
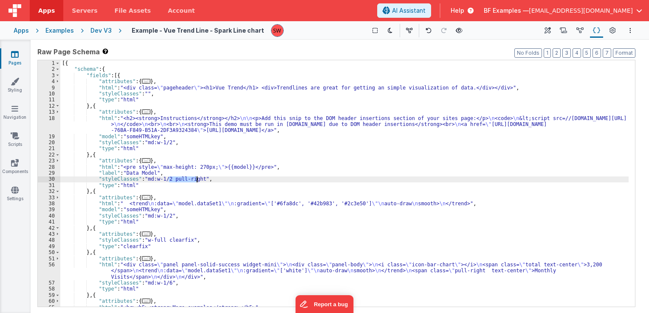
drag, startPoint x: 168, startPoint y: 180, endPoint x: 195, endPoint y: 179, distance: 27.2
click at [195, 179] on div "[{ "schema" : { "fields" : [{ "attributes" : { ... } , "html" : "<div class= \"…" at bounding box center [344, 189] width 568 height 259
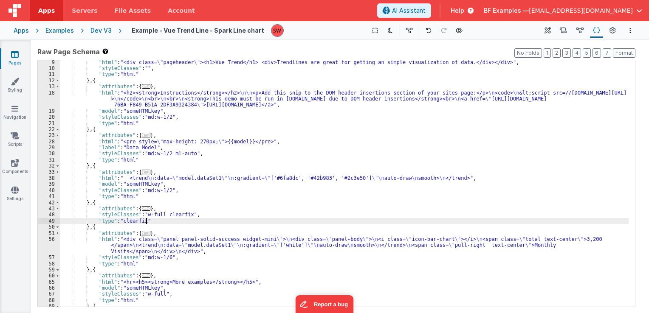
click at [173, 218] on div ""html" : "<div class= \" pageheader \" ><h1>Vue Trend</h1> <div>Trendlines are …" at bounding box center [344, 188] width 568 height 259
click at [172, 215] on div ""html" : "<div class= \" pageheader \" ><h1>Vue Trend</h1> <div>Trendlines are …" at bounding box center [344, 188] width 568 height 259
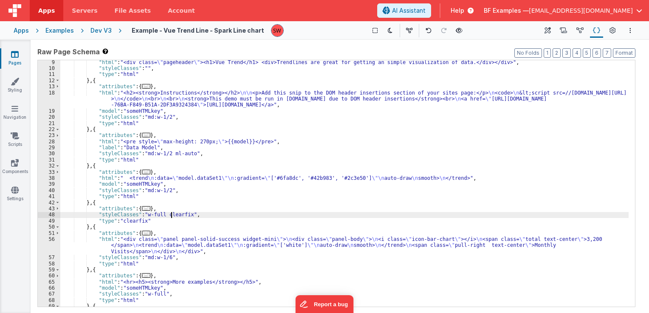
click at [172, 215] on div ""html" : "<div class= \" pageheader \" ><h1>Vue Trend</h1> <div>Trendlines are …" at bounding box center [344, 188] width 568 height 259
click at [272, 158] on div ""html" : "<div class= \" pageheader \" ><h1>Vue Trend</h1> <div>Trendlines are …" at bounding box center [344, 188] width 568 height 259
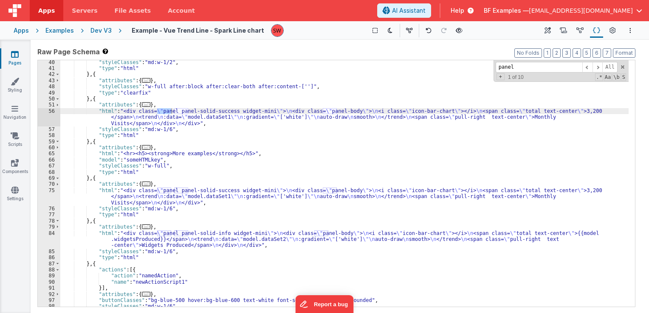
scroll to position [178, 0]
type input "panel"
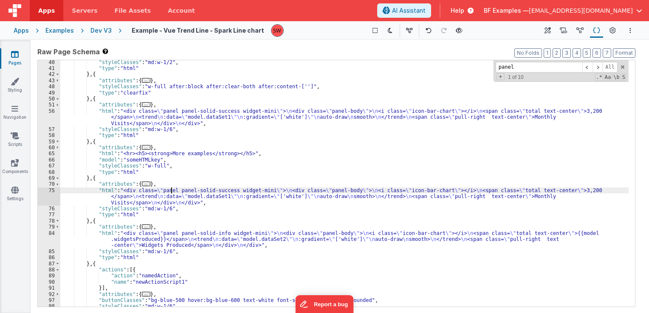
click at [172, 191] on div ""styleClasses" : "md:w-1/2" , "type" : "html" } , { "attributes" : { ... } , "s…" at bounding box center [344, 188] width 568 height 259
drag, startPoint x: 158, startPoint y: 192, endPoint x: 260, endPoint y: 193, distance: 101.9
click at [260, 193] on div ""styleClasses" : "md:w-1/2" , "type" : "html" } , { "attributes" : { ... } , "s…" at bounding box center [344, 188] width 568 height 259
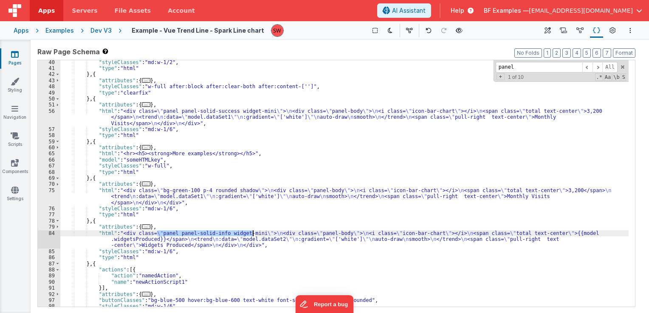
drag, startPoint x: 156, startPoint y: 233, endPoint x: 251, endPoint y: 233, distance: 95.1
click at [251, 233] on div ""styleClasses" : "md:w-1/2" , "type" : "html" } , { "attributes" : { ... } , "s…" at bounding box center [344, 188] width 568 height 259
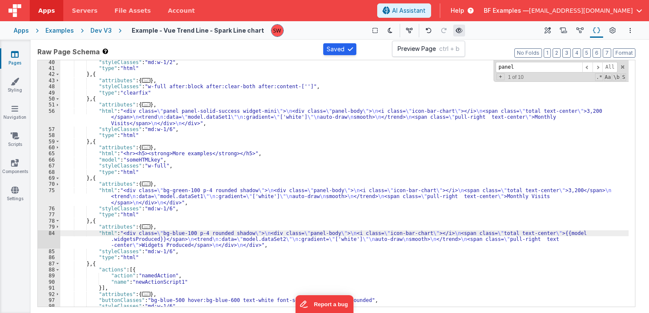
click at [453, 28] on button at bounding box center [459, 31] width 12 height 12
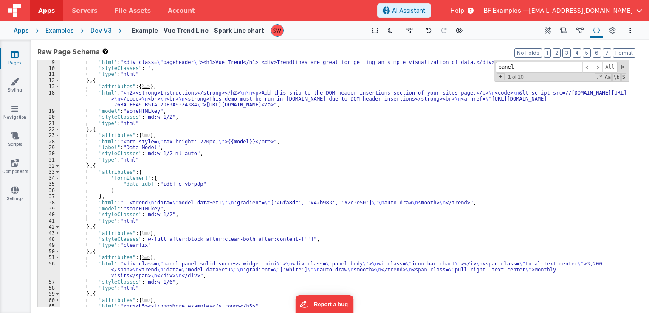
scroll to position [0, 0]
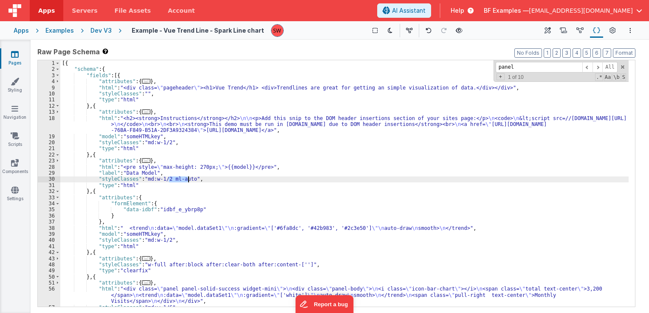
drag, startPoint x: 168, startPoint y: 178, endPoint x: 188, endPoint y: 179, distance: 19.5
click at [188, 179] on div "[{ "schema" : { "fields" : [{ "attributes" : { ... } , "html" : "<div class= \"…" at bounding box center [344, 189] width 568 height 259
click at [457, 34] on button at bounding box center [459, 31] width 12 height 12
click at [99, 26] on div "Dev V3" at bounding box center [100, 30] width 21 height 8
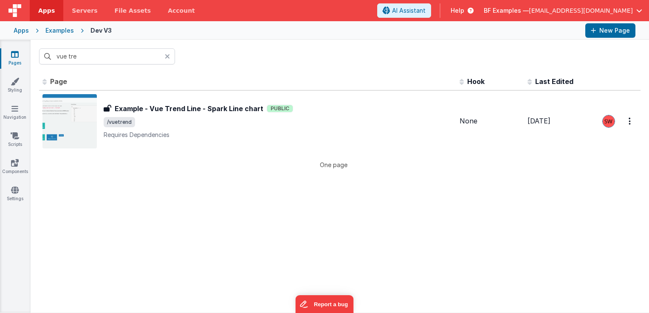
click at [168, 56] on icon at bounding box center [167, 56] width 5 height 7
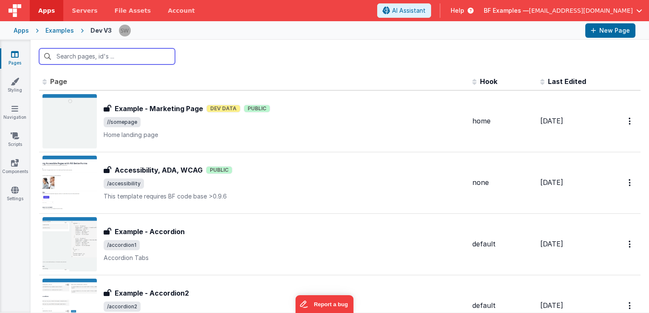
click at [107, 56] on input "text" at bounding box center [107, 56] width 136 height 16
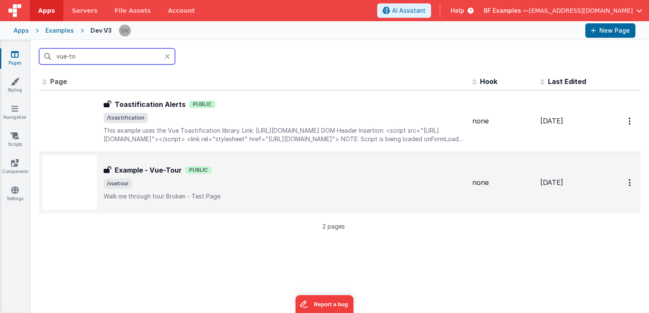
type input "vue-to"
click at [266, 197] on p "Walk me through tourBroken - Test Page" at bounding box center [285, 196] width 362 height 8
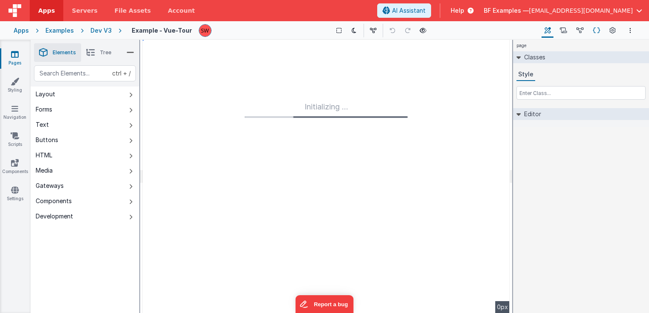
click at [594, 33] on icon at bounding box center [596, 30] width 7 height 9
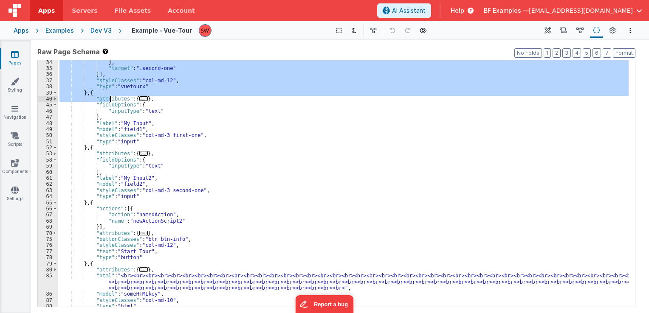
scroll to position [206, 0]
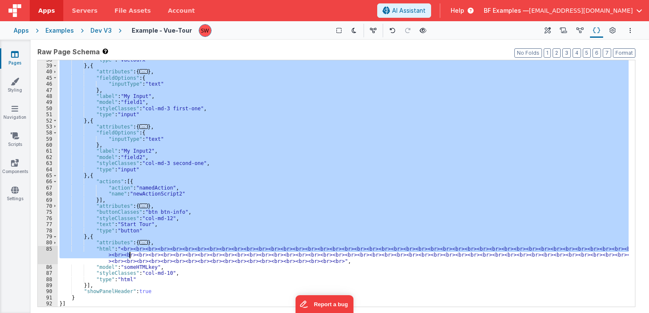
drag, startPoint x: 59, startPoint y: 63, endPoint x: 129, endPoint y: 256, distance: 205.4
click at [129, 256] on div ""type" : "vuetourx" } , { "attributes" : { ... } , "fieldOptions" : { "inputTyp…" at bounding box center [343, 186] width 571 height 259
click at [166, 218] on div ""type" : "vuetourx" } , { "attributes" : { ... } , "fieldOptions" : { "inputTyp…" at bounding box center [343, 183] width 571 height 247
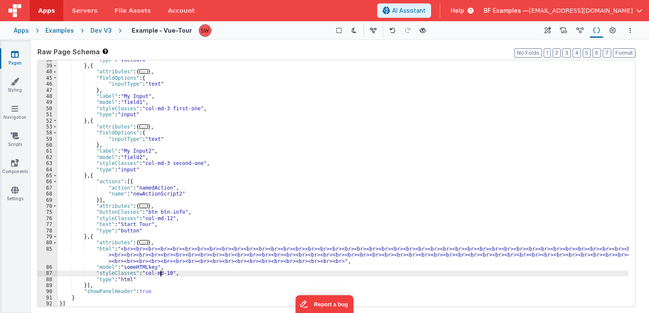
click at [161, 273] on div ""type" : "vuetourx" } , { "attributes" : { ... } , "fieldOptions" : { "inputTyp…" at bounding box center [343, 186] width 571 height 259
click at [164, 271] on div ""type" : "vuetourx" } , { "attributes" : { ... } , "fieldOptions" : { "inputTyp…" at bounding box center [343, 186] width 571 height 259
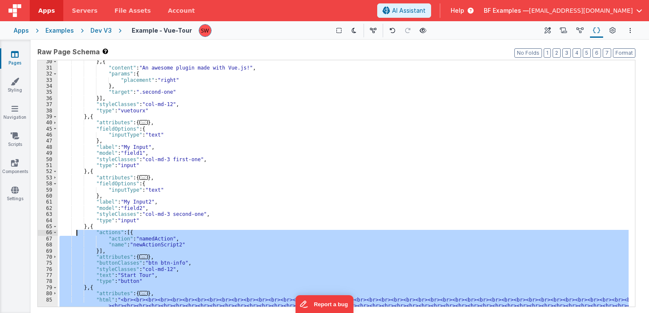
scroll to position [104, 0]
drag, startPoint x: 85, startPoint y: 303, endPoint x: 59, endPoint y: 128, distance: 176.8
click at [65, 141] on div "} , { "content" : "An awesome plugin made with Vue.js!" , "params" : { "placeme…" at bounding box center [343, 195] width 571 height 272
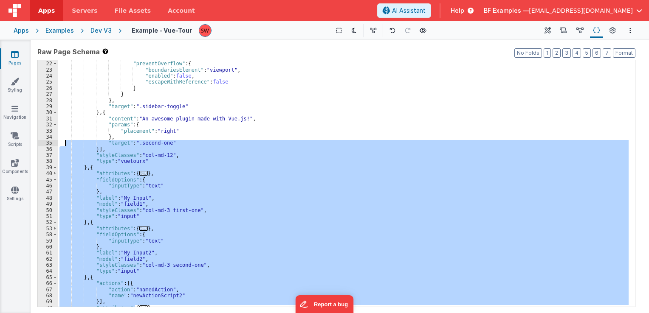
scroll to position [0, 0]
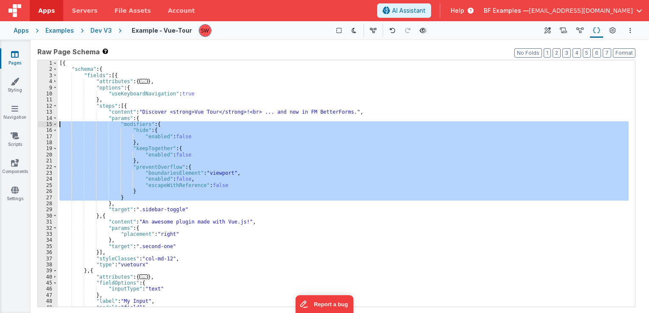
click at [58, 124] on div "[{ "schema" : { "fields" : [{ "attributes" : { ... } , "options" : { "useKeyboa…" at bounding box center [343, 189] width 571 height 259
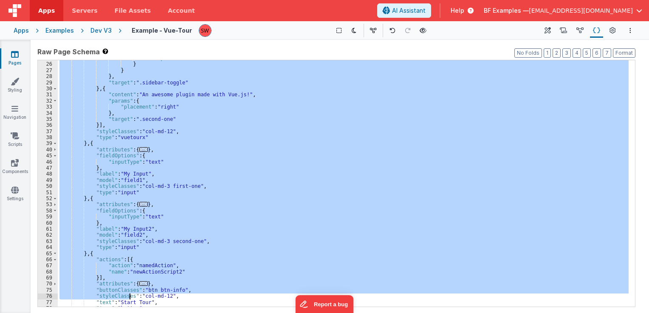
scroll to position [206, 0]
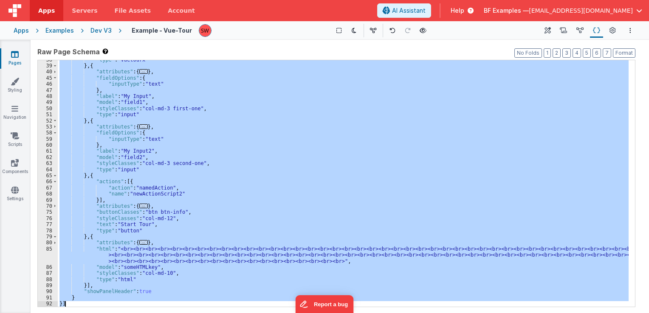
drag, startPoint x: 60, startPoint y: 65, endPoint x: 91, endPoint y: 302, distance: 239.0
click at [91, 302] on div ""type" : "vuetourx" } , { "attributes" : { ... } , "fieldOptions" : { "inputTyp…" at bounding box center [343, 186] width 571 height 259
click at [169, 214] on div ""type" : "vuetourx" } , { "attributes" : { ... } , "fieldOptions" : { "inputTyp…" at bounding box center [343, 183] width 571 height 247
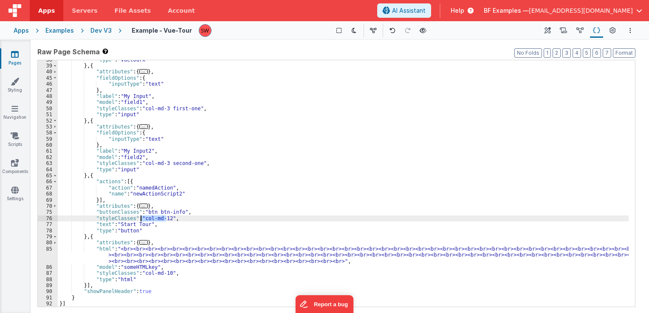
drag, startPoint x: 165, startPoint y: 219, endPoint x: 141, endPoint y: 218, distance: 23.8
click at [141, 218] on div ""type" : "vuetourx" } , { "attributes" : { ... } , "fieldOptions" : { "inputTyp…" at bounding box center [343, 186] width 571 height 259
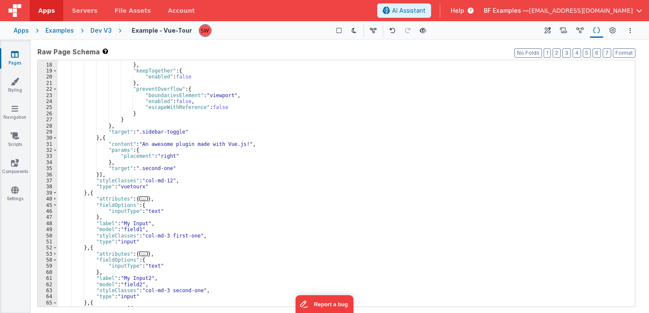
scroll to position [78, 0]
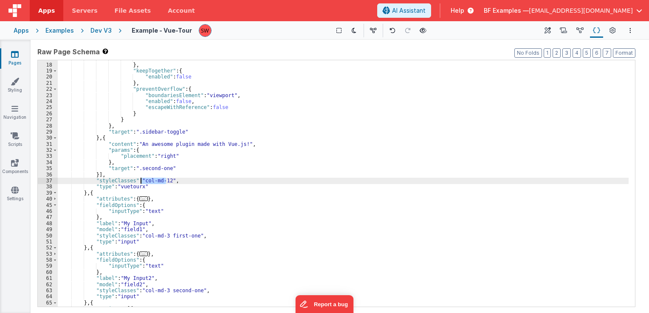
drag, startPoint x: 165, startPoint y: 180, endPoint x: 141, endPoint y: 183, distance: 24.3
click at [141, 183] on div ""enabled" : false } , "keepTogether" : { "enabled" : false } , "preventOverflow…" at bounding box center [343, 185] width 571 height 259
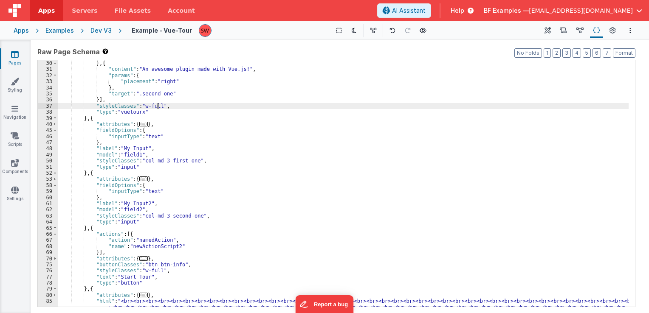
scroll to position [153, 0]
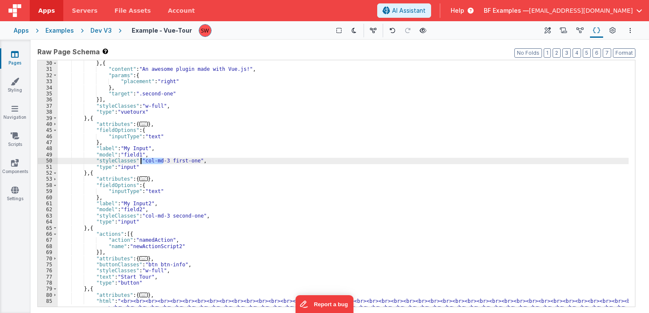
drag, startPoint x: 162, startPoint y: 161, endPoint x: 141, endPoint y: 161, distance: 20.8
click at [141, 161] on div ""target" : ".sidebar-toggle" } , { "content" : "An awesome plugin made with Vue…" at bounding box center [343, 190] width 571 height 272
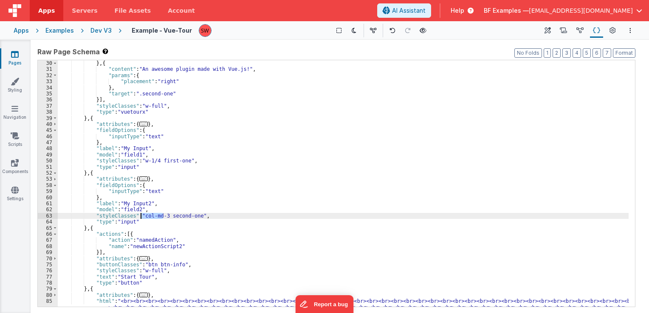
drag, startPoint x: 162, startPoint y: 217, endPoint x: 141, endPoint y: 217, distance: 21.7
click at [141, 217] on div ""target" : ".sidebar-toggle" } , { "content" : "An awesome plugin made with Vue…" at bounding box center [343, 190] width 571 height 272
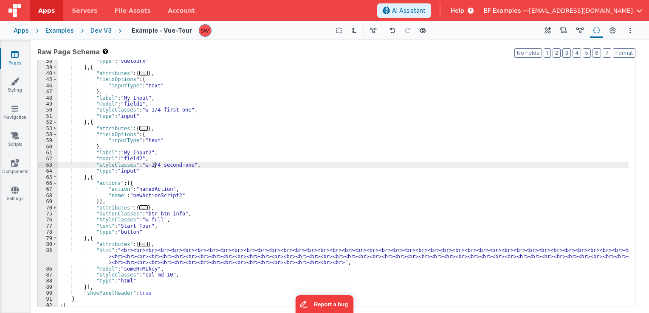
scroll to position [206, 0]
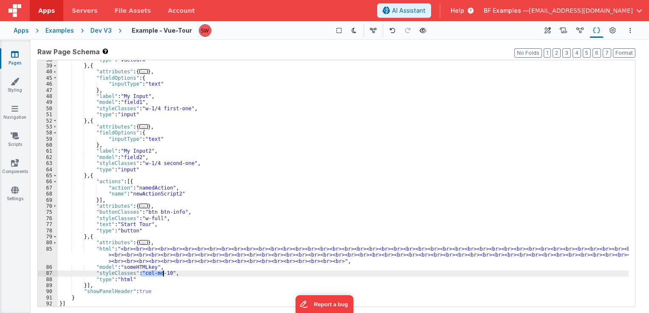
drag, startPoint x: 141, startPoint y: 273, endPoint x: 164, endPoint y: 274, distance: 22.9
click at [164, 274] on div ""type" : "vuetourx" } , { "attributes" : { ... } , "fieldOptions" : { "inputTyp…" at bounding box center [343, 186] width 571 height 259
click at [165, 274] on div ""type" : "vuetourx" } , { "attributes" : { ... } , "fieldOptions" : { "inputTyp…" at bounding box center [343, 186] width 571 height 259
drag, startPoint x: 165, startPoint y: 274, endPoint x: 144, endPoint y: 273, distance: 21.3
click at [144, 273] on div ""type" : "vuetourx" } , { "attributes" : { ... } , "fieldOptions" : { "inputTyp…" at bounding box center [343, 186] width 571 height 259
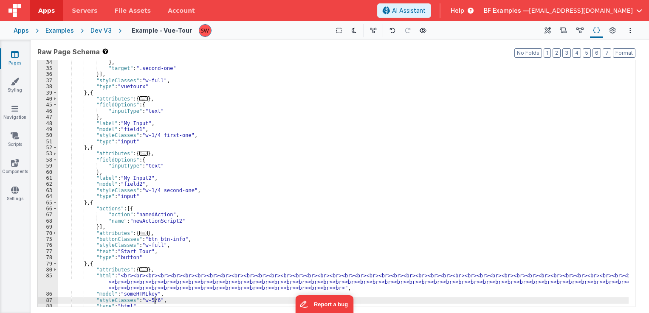
scroll to position [178, 0]
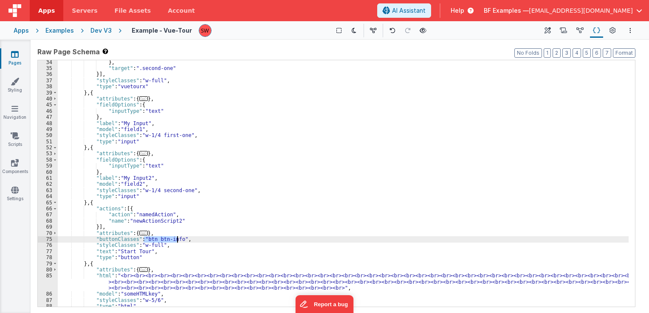
drag, startPoint x: 144, startPoint y: 240, endPoint x: 178, endPoint y: 240, distance: 34.4
click at [178, 240] on div "} , "target" : ".second-one" }] , "styleClasses" : "w-full" , "type" : "vuetour…" at bounding box center [343, 188] width 571 height 259
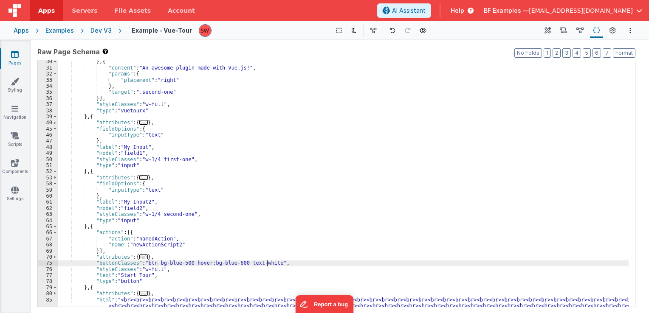
scroll to position [206, 0]
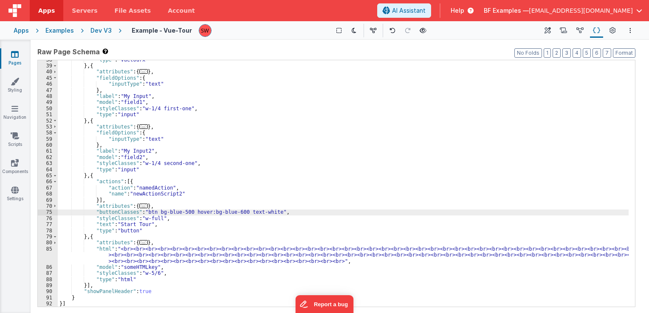
click at [85, 305] on div ""type" : "vuetourx" } , { "attributes" : { ... } , "fieldOptions" : { "inputTyp…" at bounding box center [343, 186] width 571 height 259
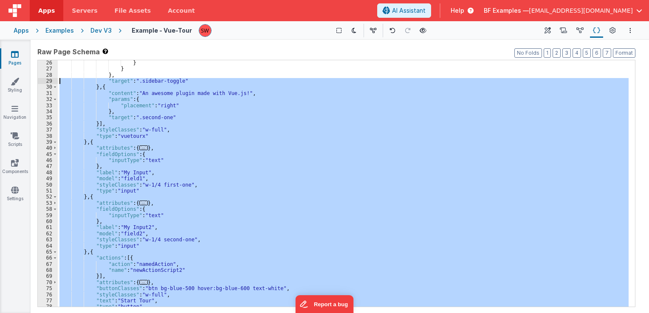
scroll to position [0, 0]
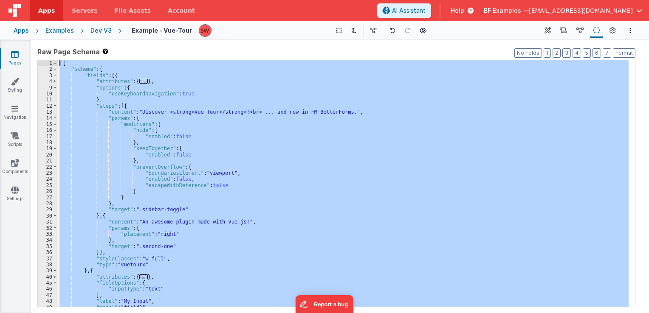
drag, startPoint x: 79, startPoint y: 302, endPoint x: 59, endPoint y: 51, distance: 252.5
click at [56, 42] on div "Saved Duplicating Page Builder Page Schema Action Scripts Data Model Page Setti…" at bounding box center [340, 176] width 618 height 273
click at [96, 31] on div "Dev V3" at bounding box center [100, 30] width 21 height 8
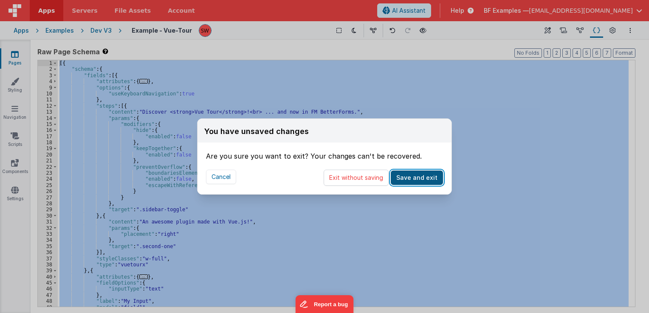
click at [422, 177] on button "Save and exit" at bounding box center [417, 178] width 52 height 14
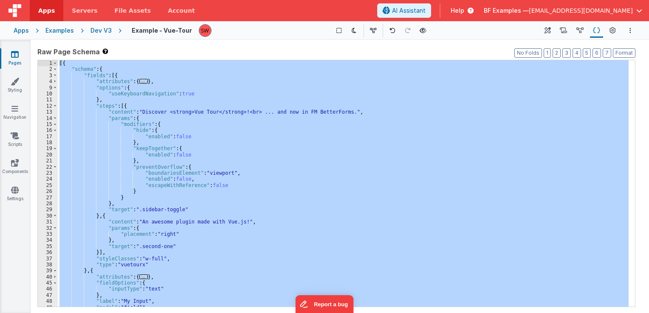
click at [99, 31] on div "Dev V3" at bounding box center [100, 30] width 21 height 8
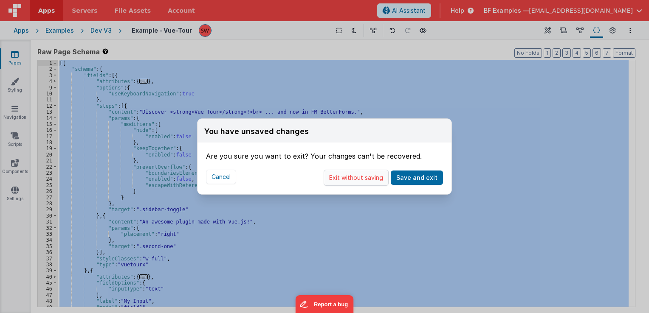
click at [344, 182] on button "Exit without saving" at bounding box center [356, 178] width 65 height 16
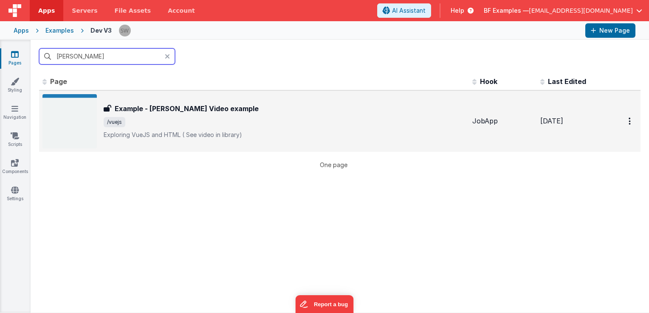
type input "[PERSON_NAME]"
click at [259, 140] on div "Example - [PERSON_NAME] Video example Example - [PERSON_NAME] Video example /vu…" at bounding box center [253, 121] width 423 height 54
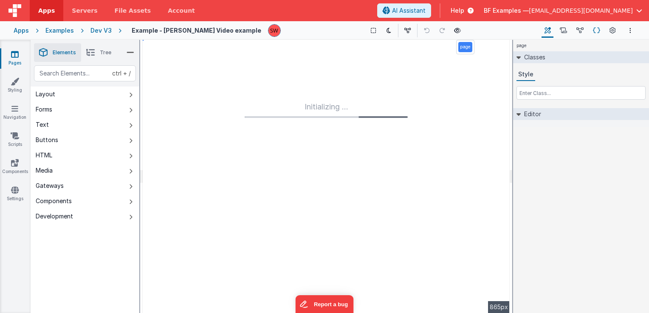
click at [596, 31] on icon at bounding box center [596, 30] width 7 height 9
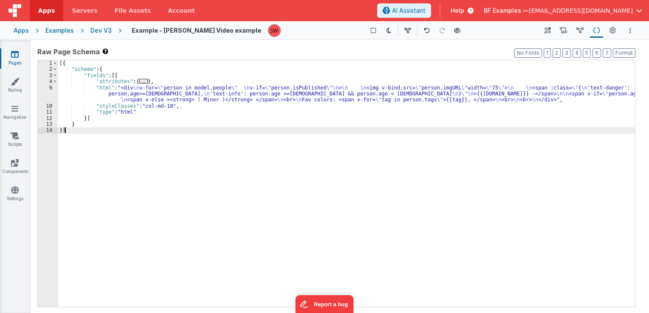
click at [101, 130] on div "[{ "schema" : { "fields" : [{ "attributes" : { ... } , "html" : "<div \n v-for=…" at bounding box center [346, 189] width 577 height 259
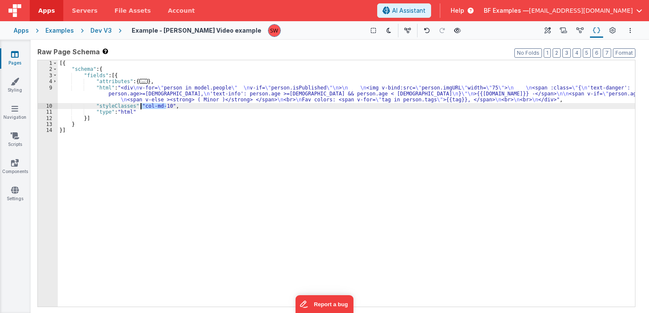
drag, startPoint x: 165, startPoint y: 107, endPoint x: 141, endPoint y: 106, distance: 23.8
click at [141, 106] on div "[{ "schema" : { "fields" : [{ "attributes" : { ... } , "html" : "<div \n v-for=…" at bounding box center [346, 189] width 577 height 259
click at [101, 32] on div "Dev V3" at bounding box center [100, 30] width 21 height 8
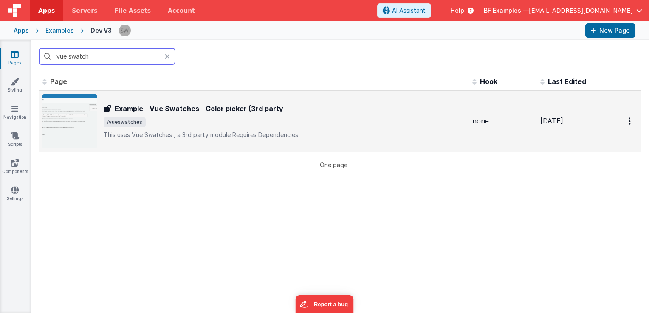
type input "vue swatch"
click at [332, 128] on div "Example - Vue Swatches - Color picker (3rd party Example - Vue Swatches - Color…" at bounding box center [285, 122] width 362 height 36
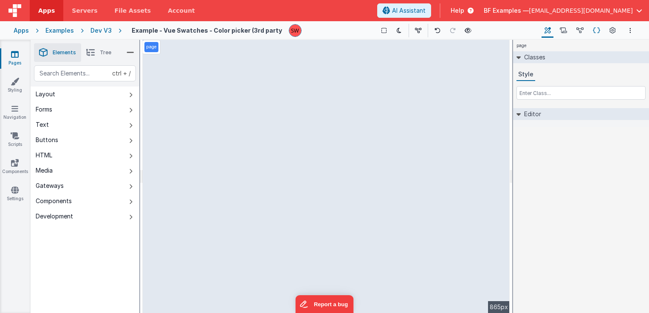
click at [592, 29] on button "Schema" at bounding box center [596, 30] width 13 height 14
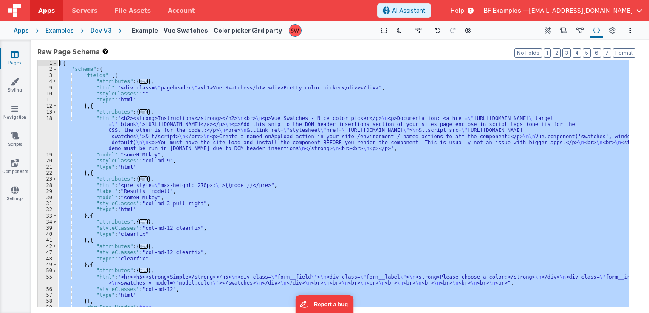
drag, startPoint x: 84, startPoint y: 304, endPoint x: 118, endPoint y: -13, distance: 318.6
click at [118, 0] on html "Apps Servers File Assets Account Some FUTURE Slot AI Assistant Help BF Examples…" at bounding box center [324, 156] width 649 height 313
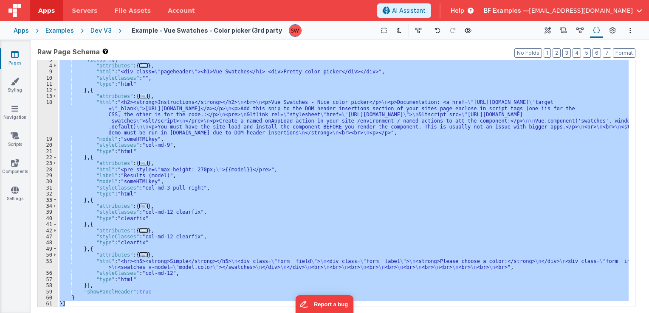
click at [159, 188] on div ""fields" : [{ "attributes" : { ... } , "html" : "<div class= \" pageheader \" >…" at bounding box center [343, 183] width 571 height 247
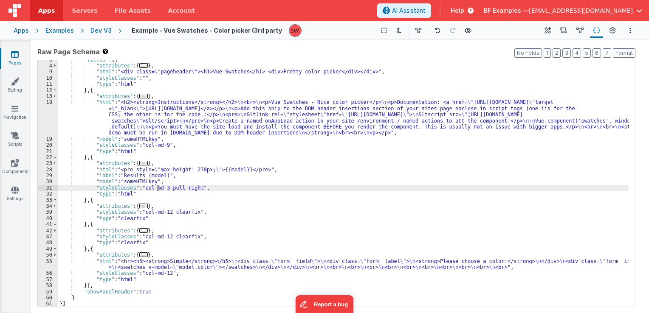
scroll to position [0, 0]
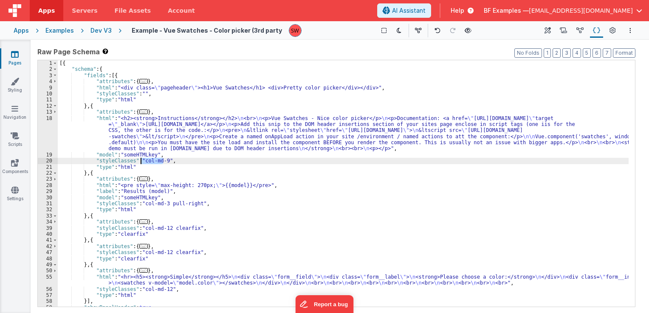
drag, startPoint x: 163, startPoint y: 159, endPoint x: 140, endPoint y: 160, distance: 23.0
click at [140, 160] on div "[{ "schema" : { "fields" : [{ "attributes" : { ... } , "html" : "<div class= \"…" at bounding box center [343, 189] width 571 height 259
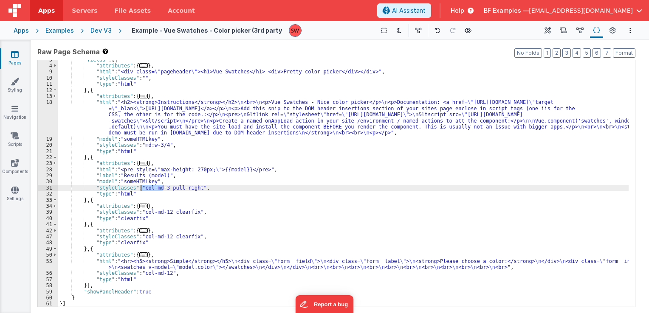
drag, startPoint x: 163, startPoint y: 189, endPoint x: 141, endPoint y: 189, distance: 21.2
click at [141, 189] on div ""fields" : [{ "attributes" : { ... } , "html" : "<div class= \" pageheader \" >…" at bounding box center [343, 186] width 571 height 259
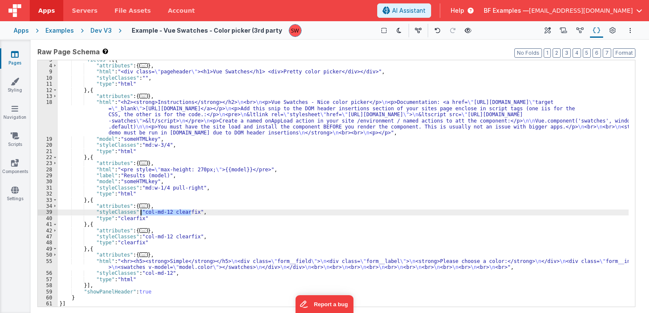
drag, startPoint x: 191, startPoint y: 212, endPoint x: 141, endPoint y: 212, distance: 50.1
click at [141, 212] on div ""fields" : [{ "attributes" : { ... } , "html" : "<div class= \" pageheader \" >…" at bounding box center [343, 186] width 571 height 259
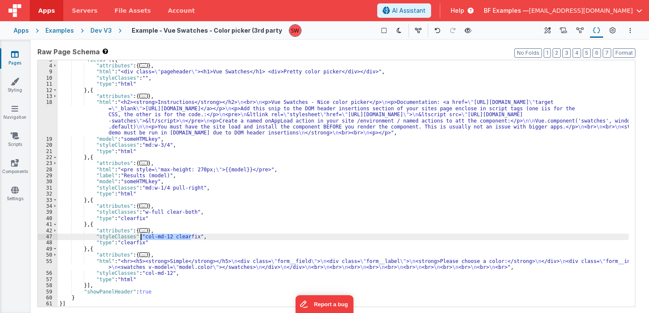
drag, startPoint x: 191, startPoint y: 239, endPoint x: 142, endPoint y: 235, distance: 49.8
click at [142, 235] on div ""fields" : [{ "attributes" : { ... } , "html" : "<div class= \" pageheader \" >…" at bounding box center [343, 186] width 571 height 259
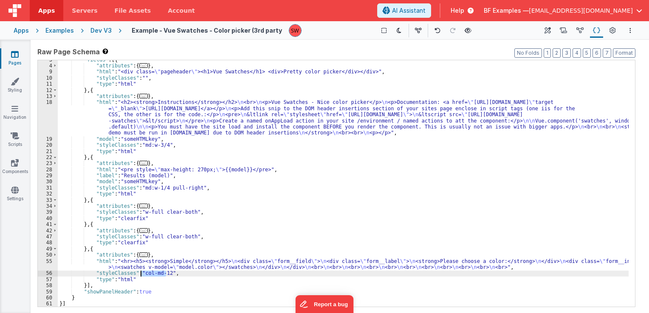
drag, startPoint x: 166, startPoint y: 275, endPoint x: 142, endPoint y: 276, distance: 24.2
click at [142, 276] on div ""fields" : [{ "attributes" : { ... } , "html" : "<div class= \" pageheader \" >…" at bounding box center [343, 186] width 571 height 259
drag, startPoint x: 187, startPoint y: 273, endPoint x: 160, endPoint y: 274, distance: 27.2
click at [160, 274] on div ""fields" : [{ "attributes" : { ... } , "html" : "<div class= \" pageheader \" >…" at bounding box center [343, 186] width 571 height 259
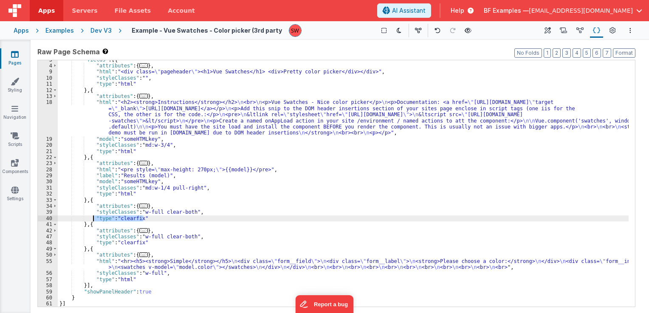
drag, startPoint x: 144, startPoint y: 219, endPoint x: 92, endPoint y: 216, distance: 52.7
click at [92, 216] on div ""fields" : [{ "attributes" : { ... } , "html" : "<div class= \" pageheader \" >…" at bounding box center [343, 186] width 571 height 259
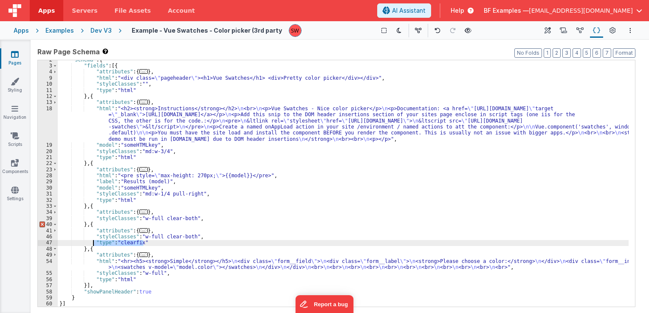
drag, startPoint x: 143, startPoint y: 244, endPoint x: 94, endPoint y: 241, distance: 48.9
click at [94, 241] on div ""schema" : { "fields" : [{ "attributes" : { ... } , "html" : "<div class= \" pa…" at bounding box center [343, 186] width 571 height 259
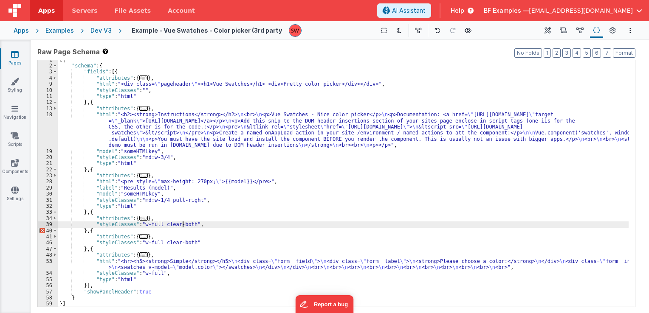
click at [183, 222] on div "[{ "schema" : { "fields" : [{ "attributes" : { ... } , "html" : "<div class= \"…" at bounding box center [343, 186] width 571 height 259
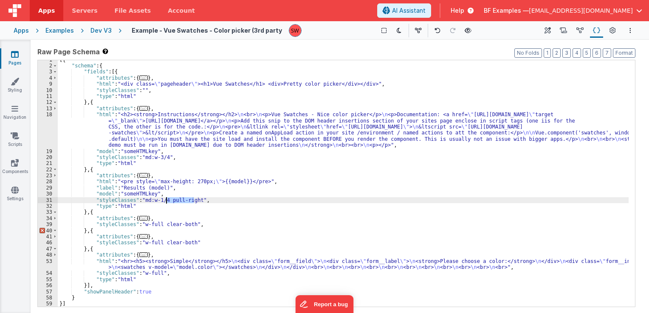
drag, startPoint x: 194, startPoint y: 201, endPoint x: 166, endPoint y: 201, distance: 27.6
click at [166, 201] on div "[{ "schema" : { "fields" : [{ "attributes" : { ... } , "html" : "<div class= \"…" at bounding box center [343, 186] width 571 height 259
click at [198, 228] on div "[{ "schema" : { "fields" : [{ "attributes" : { ... } , "html" : "<div class= \"…" at bounding box center [343, 186] width 571 height 259
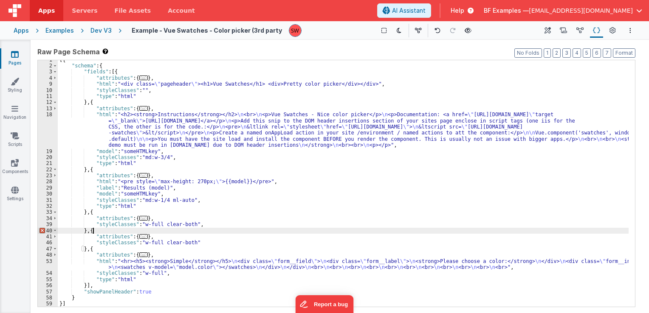
click at [195, 225] on div "[{ "schema" : { "fields" : [{ "attributes" : { ... } , "html" : "<div class= \"…" at bounding box center [343, 186] width 571 height 259
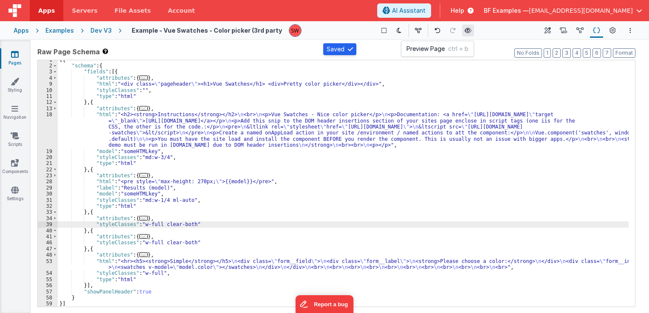
click at [465, 33] on icon at bounding box center [468, 31] width 7 height 6
click at [100, 31] on div "Dev V3" at bounding box center [100, 30] width 21 height 8
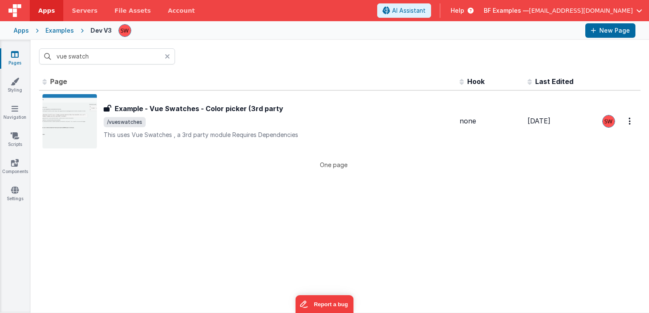
click at [120, 58] on input "vue swatch" at bounding box center [107, 56] width 136 height 16
drag, startPoint x: 100, startPoint y: 31, endPoint x: 120, endPoint y: 59, distance: 33.5
click at [120, 59] on input "vue swatch" at bounding box center [107, 56] width 136 height 16
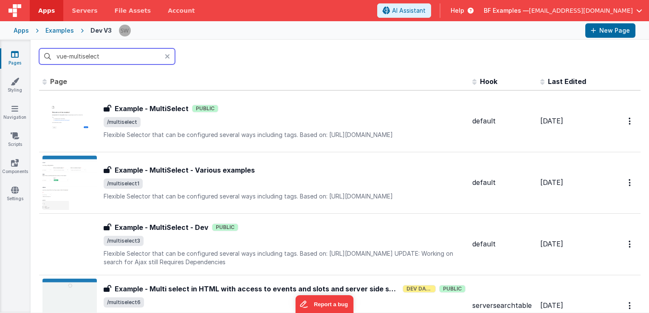
drag, startPoint x: 123, startPoint y: 57, endPoint x: 23, endPoint y: 58, distance: 100.2
click at [23, 58] on section "Pages Styling Navigation Scripts Components Settings vue-multiselect Id Page De…" at bounding box center [324, 176] width 649 height 273
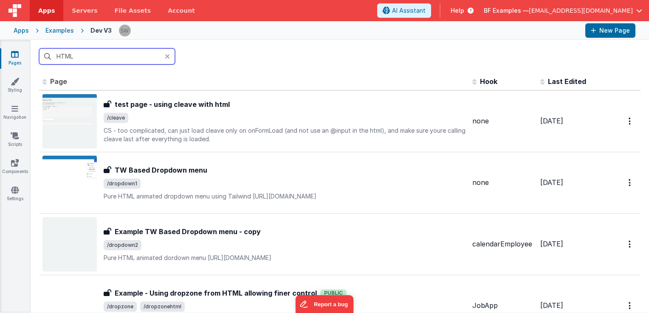
click at [130, 59] on input "HTML" at bounding box center [107, 56] width 136 height 16
paste input "Example - HTML VueMultiselect with checkboxes"
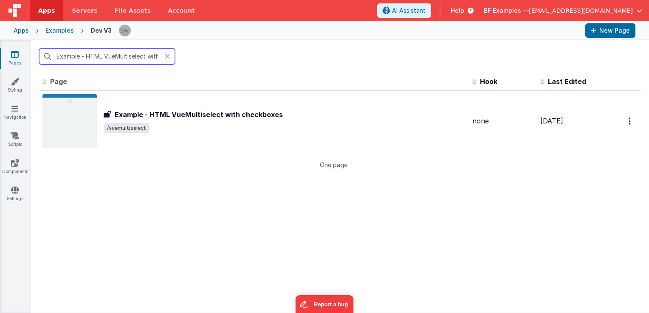
scroll to position [0, 38]
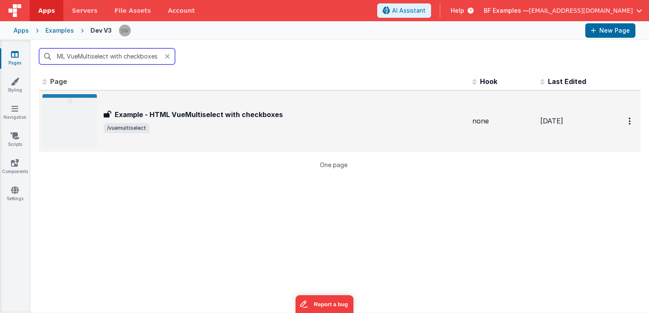
type input "Example - HTML VueMultiselect with checkboxes"
click at [338, 134] on div "Example - HTML VueMultiselect with checkboxes Example - HTML VueMultiselect wit…" at bounding box center [253, 121] width 423 height 54
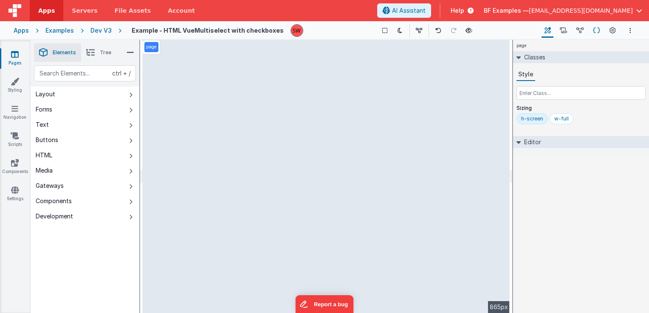
click at [593, 30] on icon at bounding box center [596, 30] width 7 height 9
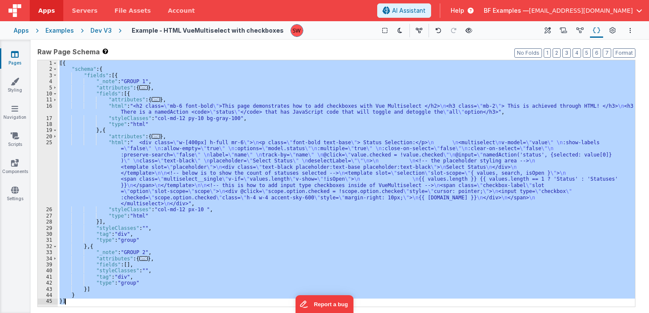
drag, startPoint x: 59, startPoint y: 65, endPoint x: 107, endPoint y: 303, distance: 242.6
click at [107, 303] on div "[{ "schema" : { "fields" : [{ "_note" : "GROUP 1" , "attributes" : { ... } , "f…" at bounding box center [346, 189] width 577 height 259
click at [168, 162] on div "[{ "schema" : { "fields" : [{ "_note" : "GROUP 1" , "attributes" : { ... } , "f…" at bounding box center [346, 183] width 577 height 247
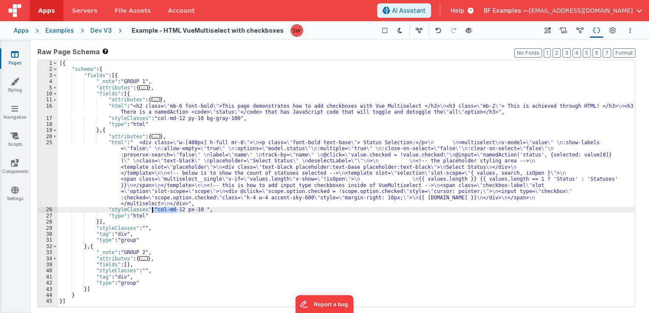
drag, startPoint x: 176, startPoint y: 211, endPoint x: 152, endPoint y: 211, distance: 24.2
click at [152, 211] on div "[{ "schema" : { "fields" : [{ "_note" : "GROUP 1" , "attributes" : { ... } , "f…" at bounding box center [346, 189] width 577 height 259
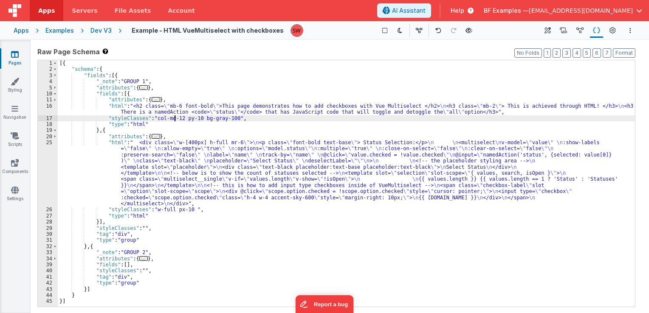
click at [175, 119] on div "[{ "schema" : { "fields" : [{ "_note" : "GROUP 1" , "attributes" : { ... } , "f…" at bounding box center [346, 189] width 577 height 259
drag, startPoint x: 177, startPoint y: 119, endPoint x: 153, endPoint y: 119, distance: 23.8
click at [153, 119] on div "[{ "schema" : { "fields" : [{ "_note" : "GROUP 1" , "attributes" : { ... } , "f…" at bounding box center [346, 189] width 577 height 259
click at [467, 33] on button at bounding box center [469, 31] width 12 height 12
click at [100, 34] on div "Dev V3" at bounding box center [100, 30] width 21 height 8
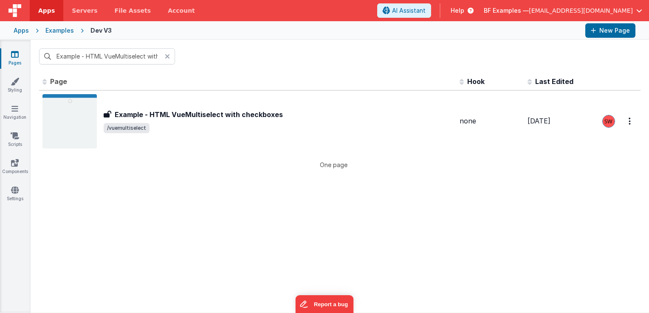
click at [166, 54] on icon at bounding box center [167, 56] width 5 height 7
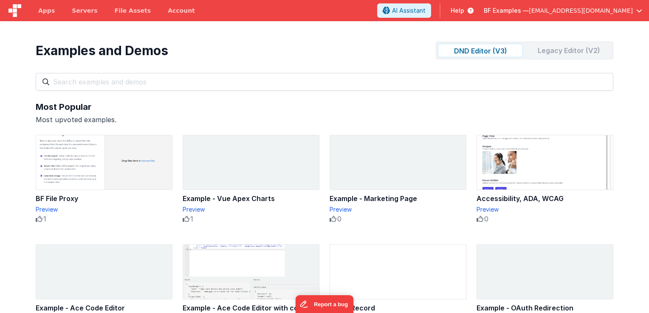
scroll to position [6369, 0]
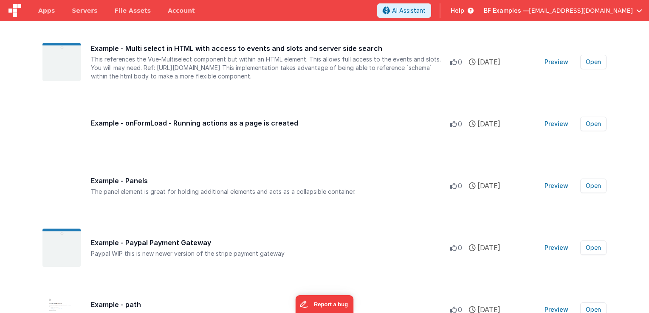
click at [529, 11] on span "BF Examples —" at bounding box center [506, 10] width 45 height 8
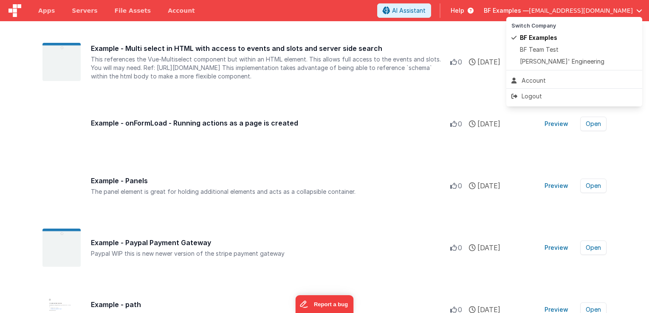
click at [544, 11] on button at bounding box center [324, 156] width 649 height 313
